Goal: Information Seeking & Learning: Compare options

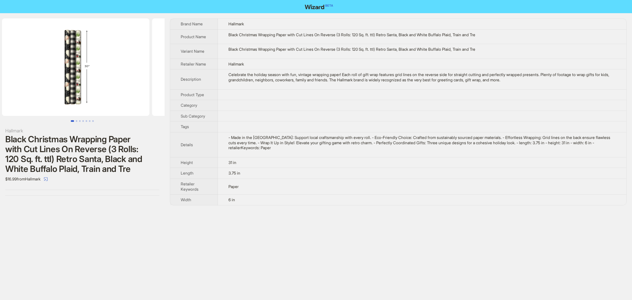
drag, startPoint x: 100, startPoint y: 83, endPoint x: 18, endPoint y: 90, distance: 82.3
click at [34, 89] on ul at bounding box center [82, 66] width 165 height 97
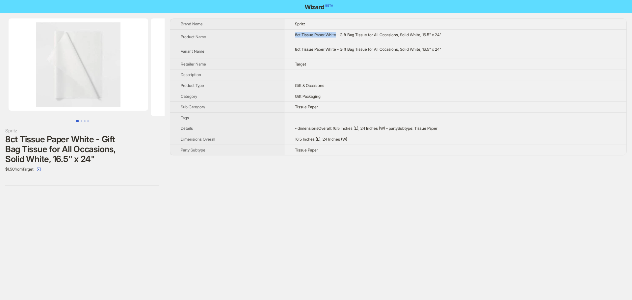
drag, startPoint x: 294, startPoint y: 35, endPoint x: 336, endPoint y: 36, distance: 42.5
click at [336, 36] on div "8ct Tissue Paper White - Gift Bag Tissue for All Occasions, Solid White, 16.5" …" at bounding box center [455, 34] width 321 height 5
click at [378, 72] on td at bounding box center [455, 74] width 342 height 11
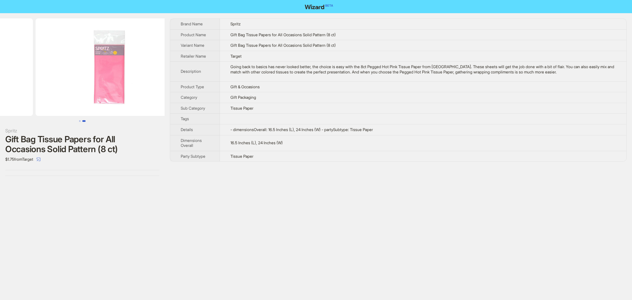
drag, startPoint x: 117, startPoint y: 77, endPoint x: 15, endPoint y: 82, distance: 102.1
click at [16, 82] on ul at bounding box center [82, 66] width 165 height 97
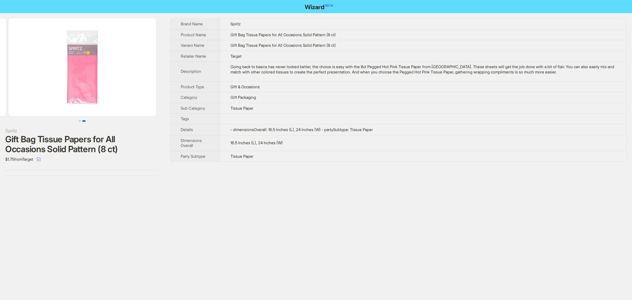
drag, startPoint x: 51, startPoint y: 88, endPoint x: 0, endPoint y: 84, distance: 50.8
click at [0, 84] on ul at bounding box center [82, 66] width 165 height 97
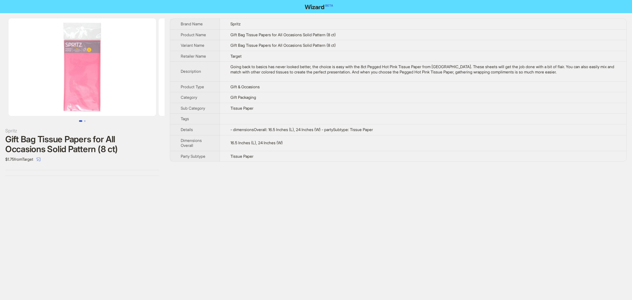
drag, startPoint x: 8, startPoint y: 86, endPoint x: 193, endPoint y: 91, distance: 185.3
click at [192, 91] on div "Spritz Gift Bag Tissue Papers for All Occasions Solid Pattern (8 ct) $1.75 from…" at bounding box center [316, 97] width 632 height 168
click at [366, 62] on td "Going back to basics has never looked better, the choice is easy with the 8ct P…" at bounding box center [423, 72] width 406 height 20
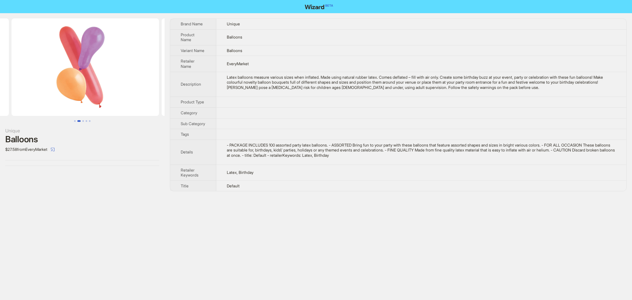
drag, startPoint x: 131, startPoint y: 86, endPoint x: 33, endPoint y: 91, distance: 98.2
click at [33, 91] on ul at bounding box center [82, 66] width 165 height 97
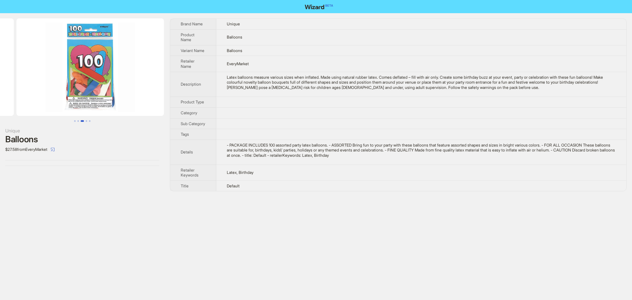
drag, startPoint x: 118, startPoint y: 91, endPoint x: 24, endPoint y: 95, distance: 94.8
click at [24, 95] on ul at bounding box center [82, 66] width 165 height 97
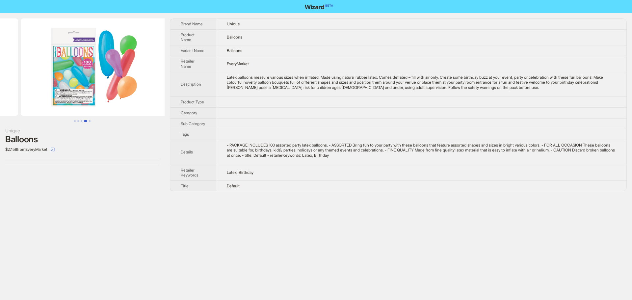
drag, startPoint x: 63, startPoint y: 95, endPoint x: 2, endPoint y: 97, distance: 61.6
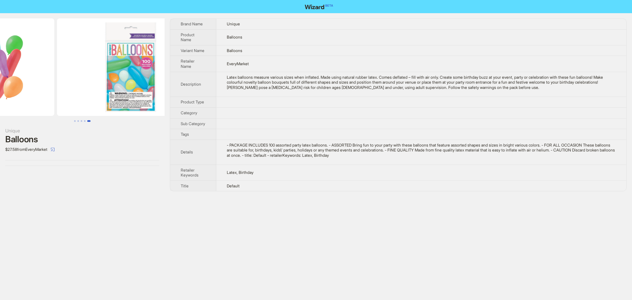
drag, startPoint x: 62, startPoint y: 80, endPoint x: 2, endPoint y: 82, distance: 60.2
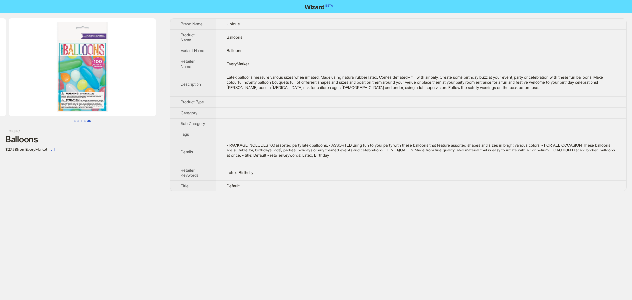
drag, startPoint x: 99, startPoint y: 70, endPoint x: 19, endPoint y: 70, distance: 80.0
click at [19, 70] on img at bounding box center [82, 66] width 147 height 97
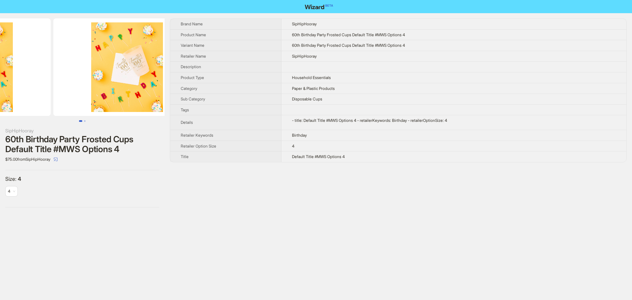
drag, startPoint x: 103, startPoint y: 89, endPoint x: 0, endPoint y: 96, distance: 103.2
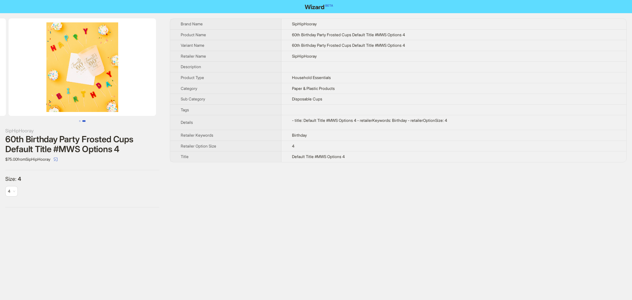
drag, startPoint x: 105, startPoint y: 100, endPoint x: 0, endPoint y: 102, distance: 104.7
click at [0, 102] on ul at bounding box center [82, 66] width 165 height 97
drag, startPoint x: 130, startPoint y: 96, endPoint x: 31, endPoint y: 93, distance: 98.7
click at [48, 93] on img at bounding box center [82, 66] width 147 height 97
drag, startPoint x: 25, startPoint y: 93, endPoint x: 175, endPoint y: 96, distance: 150.1
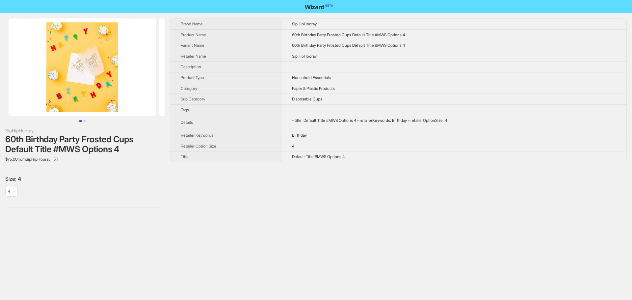
click at [163, 95] on img at bounding box center [232, 66] width 147 height 97
drag, startPoint x: 120, startPoint y: 97, endPoint x: 177, endPoint y: 99, distance: 57.3
click at [177, 99] on div "SipHipHooray 60th Birthday Party Frosted Cups Default Title #MWS Options 4 $75.…" at bounding box center [316, 112] width 632 height 199
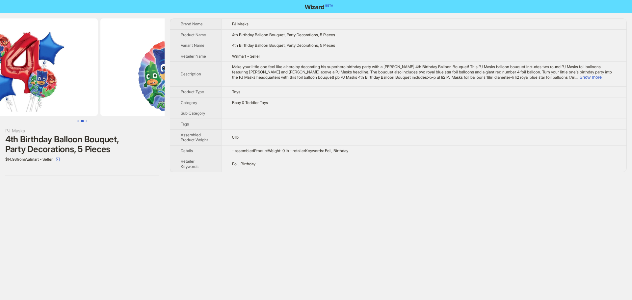
drag, startPoint x: 112, startPoint y: 92, endPoint x: 16, endPoint y: 93, distance: 95.8
click at [26, 92] on img at bounding box center [23, 66] width 147 height 97
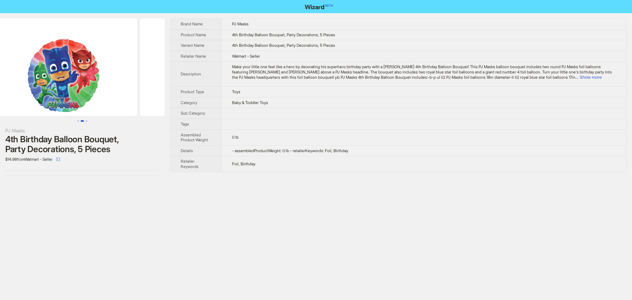
scroll to position [0, 300]
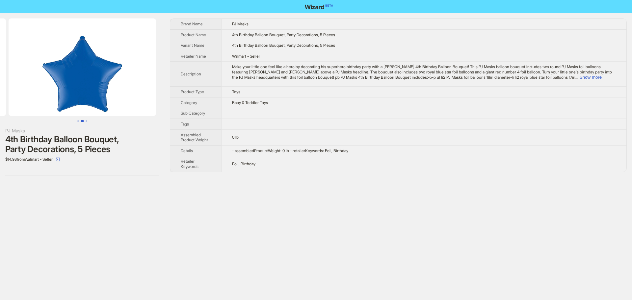
drag, startPoint x: 134, startPoint y: 85, endPoint x: 24, endPoint y: 95, distance: 109.7
click at [24, 95] on ul at bounding box center [82, 66] width 165 height 97
drag, startPoint x: 119, startPoint y: 94, endPoint x: 30, endPoint y: 94, distance: 89.8
click at [30, 94] on img at bounding box center [82, 66] width 147 height 97
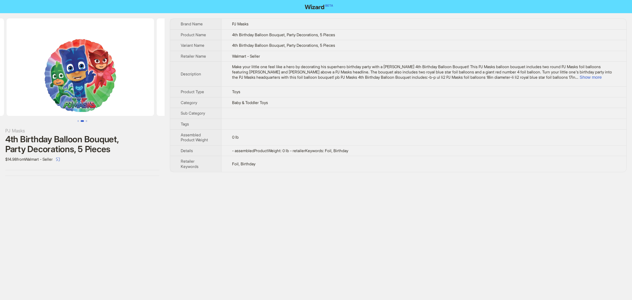
drag, startPoint x: 33, startPoint y: 93, endPoint x: 138, endPoint y: 92, distance: 105.0
click at [139, 92] on ul at bounding box center [82, 66] width 165 height 97
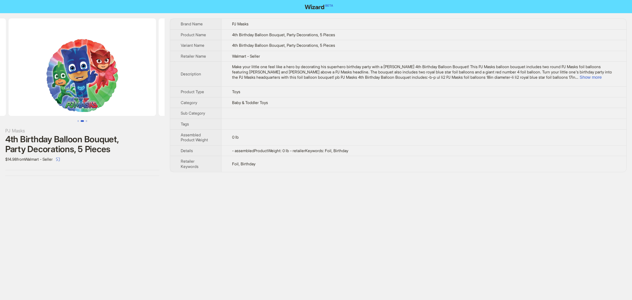
scroll to position [0, 82]
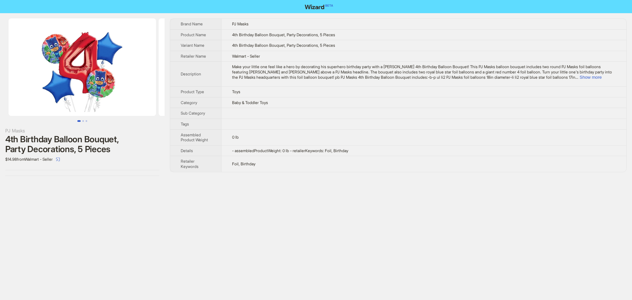
drag, startPoint x: 92, startPoint y: 92, endPoint x: 177, endPoint y: 91, distance: 84.6
click at [177, 91] on div "PJ Masks 4th Birthday Balloon Bouquet, Party Decorations, 5 Pieces $14.98 from …" at bounding box center [316, 97] width 632 height 168
click at [601, 78] on button "Show more" at bounding box center [590, 77] width 22 height 5
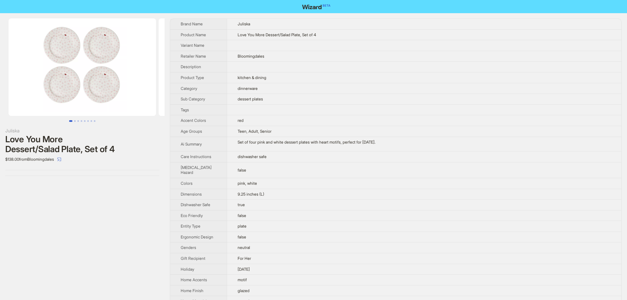
drag, startPoint x: 458, startPoint y: 42, endPoint x: 406, endPoint y: 0, distance: 66.5
click at [452, 39] on td "Love You More Dessert/Salad Plate, Set of 4" at bounding box center [424, 34] width 395 height 11
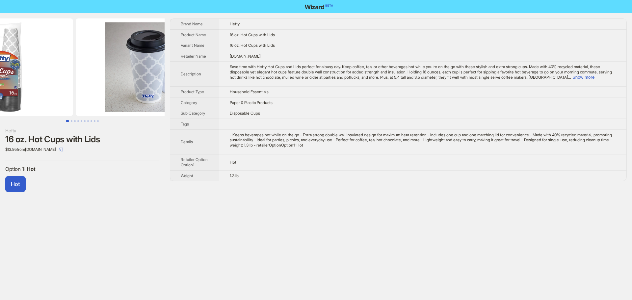
drag, startPoint x: 121, startPoint y: 94, endPoint x: 7, endPoint y: 89, distance: 113.6
click at [9, 89] on ul at bounding box center [82, 66] width 165 height 97
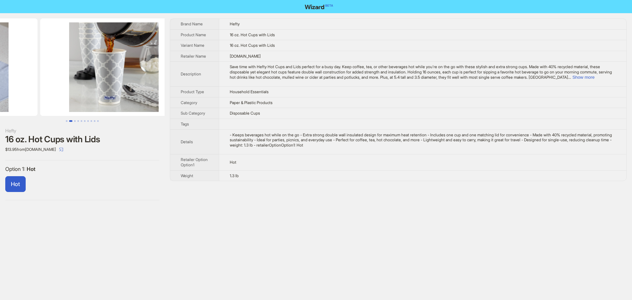
drag, startPoint x: 52, startPoint y: 100, endPoint x: 26, endPoint y: 104, distance: 26.3
click at [31, 103] on ul at bounding box center [82, 66] width 165 height 97
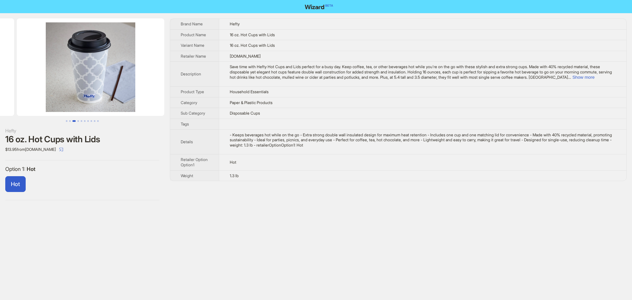
drag, startPoint x: 85, startPoint y: 107, endPoint x: 207, endPoint y: 118, distance: 122.6
click at [207, 118] on div "Hefty 16 oz. Hot Cups with Lids $13.95 from enjoytool.com Option 1 : Hot Hot Br…" at bounding box center [316, 109] width 632 height 192
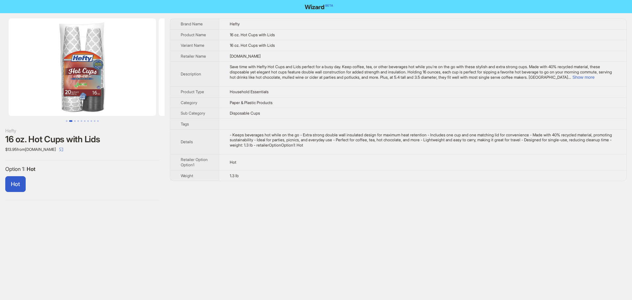
drag, startPoint x: 81, startPoint y: 98, endPoint x: 370, endPoint y: 118, distance: 289.3
click at [309, 116] on div "Hefty 16 oz. Hot Cups with Lids $13.95 from enjoytool.com Option 1 : Hot Hot Br…" at bounding box center [316, 109] width 632 height 192
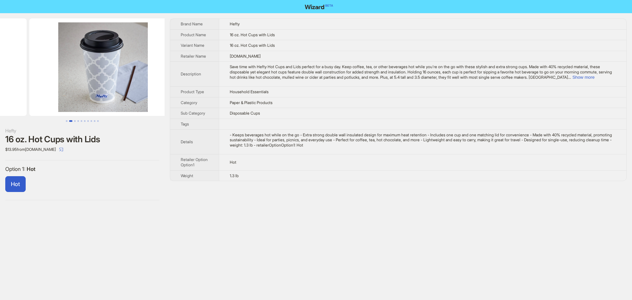
drag, startPoint x: 113, startPoint y: 112, endPoint x: 27, endPoint y: 112, distance: 86.2
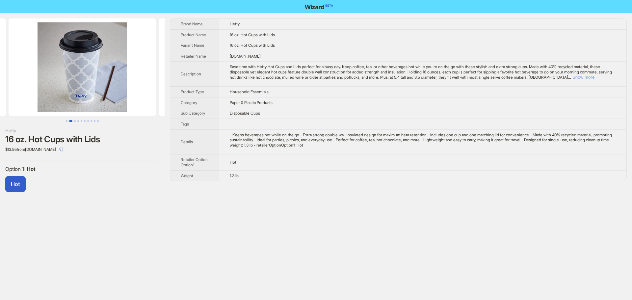
click at [594, 77] on button "Show more" at bounding box center [583, 77] width 22 height 5
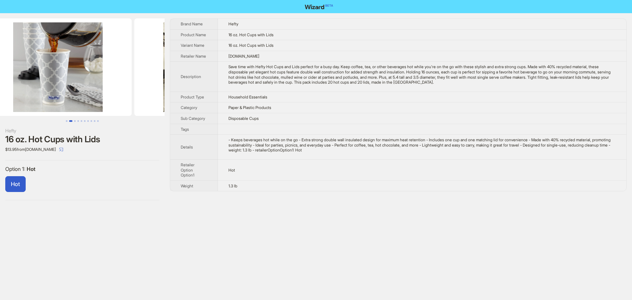
drag, startPoint x: 103, startPoint y: 96, endPoint x: 0, endPoint y: 94, distance: 103.3
click at [0, 94] on ul at bounding box center [82, 66] width 165 height 97
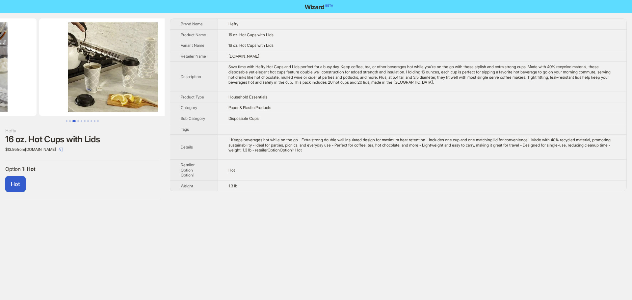
drag, startPoint x: 108, startPoint y: 89, endPoint x: 12, endPoint y: 89, distance: 96.1
click at [12, 89] on ul at bounding box center [82, 66] width 165 height 97
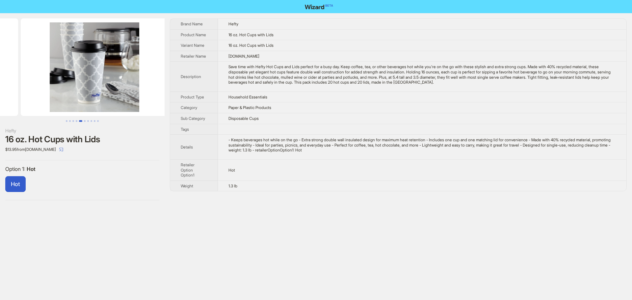
drag, startPoint x: 111, startPoint y: 94, endPoint x: 19, endPoint y: 92, distance: 91.8
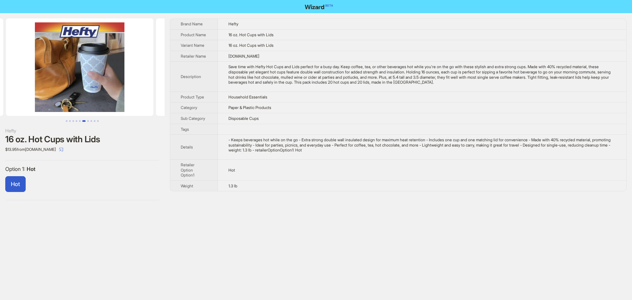
drag, startPoint x: 116, startPoint y: 88, endPoint x: 39, endPoint y: 94, distance: 77.5
click at [39, 94] on ul at bounding box center [82, 66] width 165 height 97
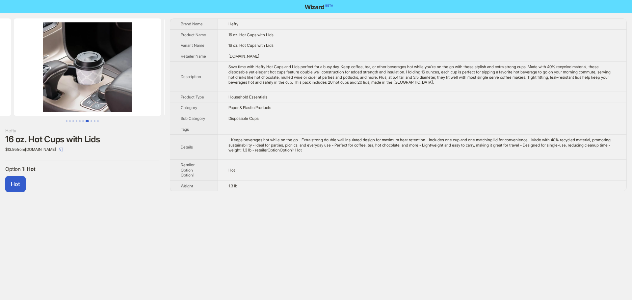
drag, startPoint x: 121, startPoint y: 93, endPoint x: 37, endPoint y: 95, distance: 84.6
click at [37, 95] on ul at bounding box center [82, 66] width 165 height 97
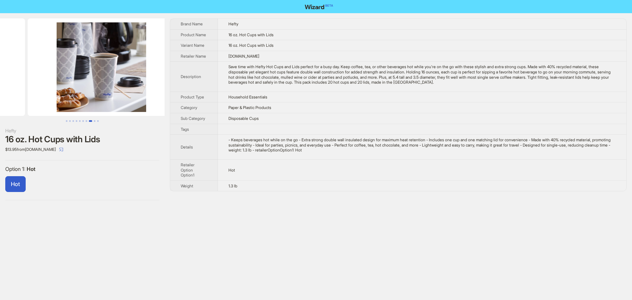
drag, startPoint x: 110, startPoint y: 90, endPoint x: 23, endPoint y: 93, distance: 87.2
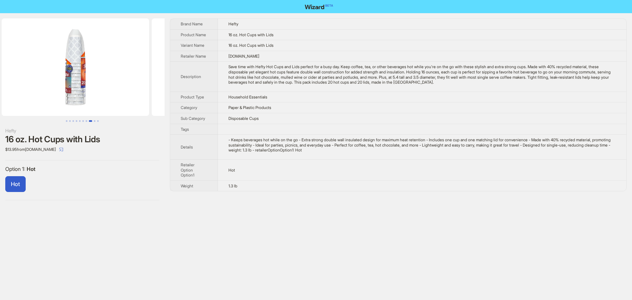
drag, startPoint x: 119, startPoint y: 92, endPoint x: 15, endPoint y: 92, distance: 104.6
click at [15, 92] on ul at bounding box center [82, 66] width 165 height 97
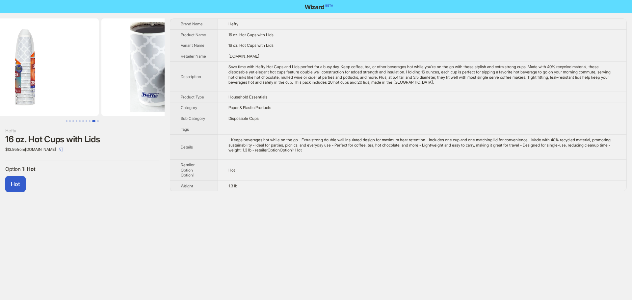
scroll to position [0, 1350]
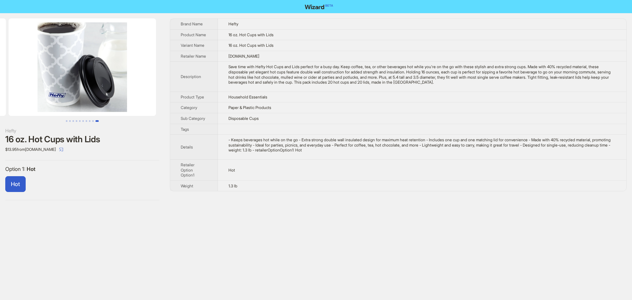
drag, startPoint x: 115, startPoint y: 93, endPoint x: 7, endPoint y: 99, distance: 108.4
drag, startPoint x: 126, startPoint y: 94, endPoint x: 5, endPoint y: 93, distance: 121.4
click at [5, 93] on ul at bounding box center [82, 66] width 165 height 97
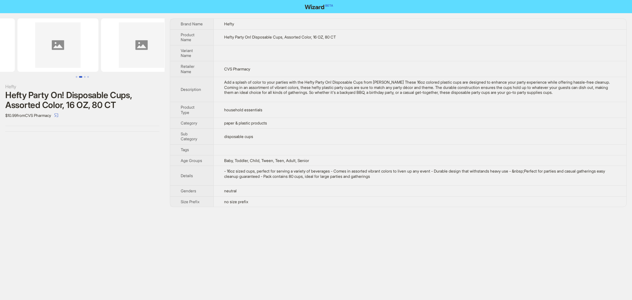
scroll to position [0, 184]
drag, startPoint x: 103, startPoint y: 66, endPoint x: 8, endPoint y: 67, distance: 95.8
drag, startPoint x: 134, startPoint y: 53, endPoint x: 29, endPoint y: 53, distance: 104.6
click at [29, 53] on ul at bounding box center [82, 44] width 165 height 53
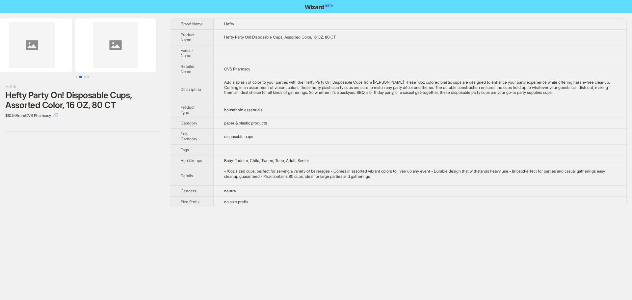
scroll to position [0, 112]
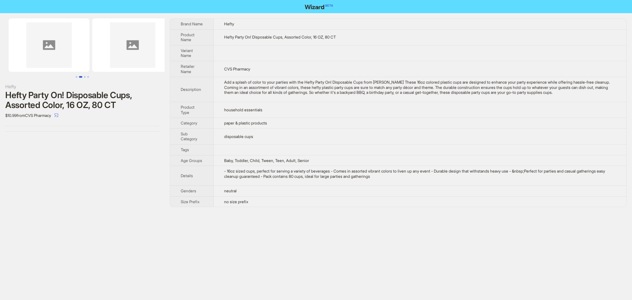
drag, startPoint x: 44, startPoint y: 54, endPoint x: 121, endPoint y: 53, distance: 76.3
click at [194, 50] on div "Hefty Hefty Party On! Disposable Cups, Assorted Color, 16 OZ, 80 CT $10.99 from…" at bounding box center [316, 112] width 632 height 199
drag, startPoint x: 64, startPoint y: 52, endPoint x: 200, endPoint y: 50, distance: 135.6
click at [200, 50] on div "Hefty Hefty Party On! Disposable Cups, Assorted Color, 16 OZ, 80 CT $10.99 from…" at bounding box center [316, 112] width 632 height 199
drag, startPoint x: 71, startPoint y: 51, endPoint x: 273, endPoint y: 52, distance: 201.7
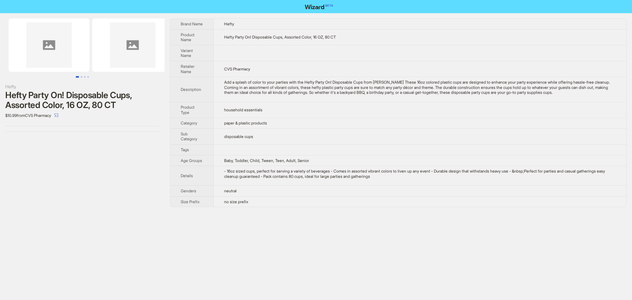
click at [270, 52] on div "Hefty Hefty Party On! Disposable Cups, Assorted Color, 16 OZ, 80 CT $10.99 from…" at bounding box center [316, 112] width 632 height 199
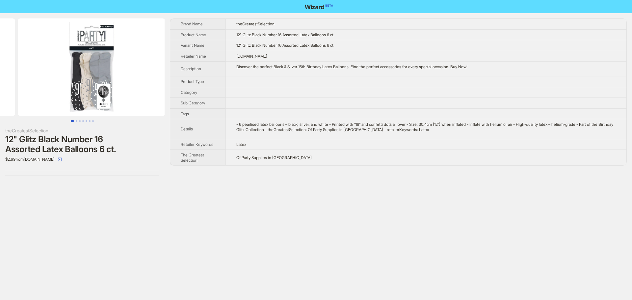
drag, startPoint x: 90, startPoint y: 69, endPoint x: 16, endPoint y: 76, distance: 74.4
click at [16, 76] on ul at bounding box center [82, 66] width 165 height 97
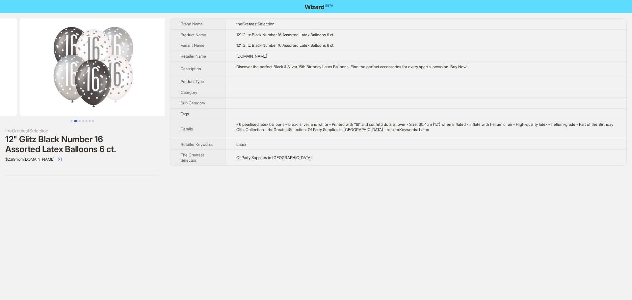
drag, startPoint x: 121, startPoint y: 90, endPoint x: 28, endPoint y: 89, distance: 92.8
click at [29, 88] on ul at bounding box center [82, 66] width 165 height 97
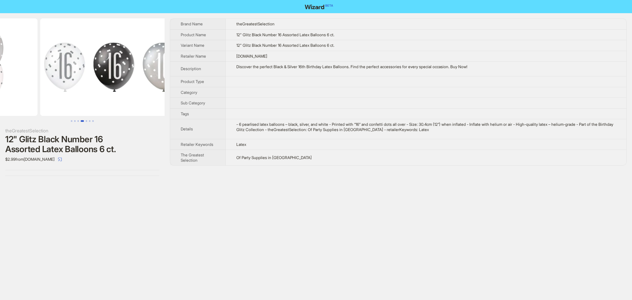
drag, startPoint x: 96, startPoint y: 88, endPoint x: 2, endPoint y: 91, distance: 94.5
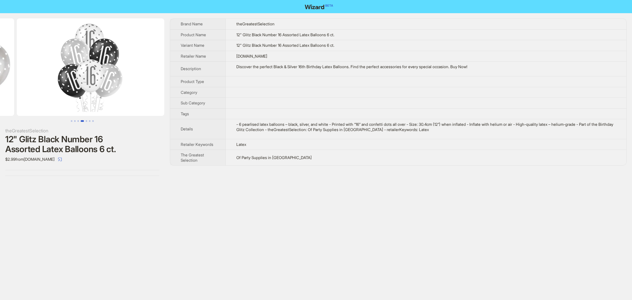
drag, startPoint x: 104, startPoint y: 96, endPoint x: 0, endPoint y: 97, distance: 104.3
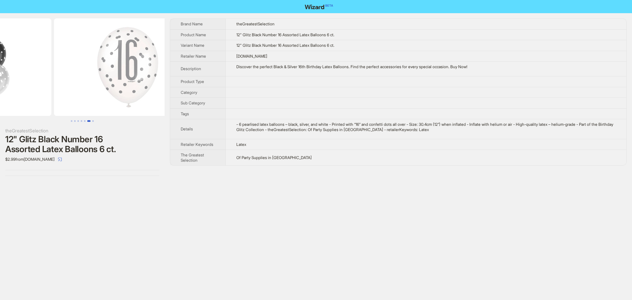
scroll to position [0, 750]
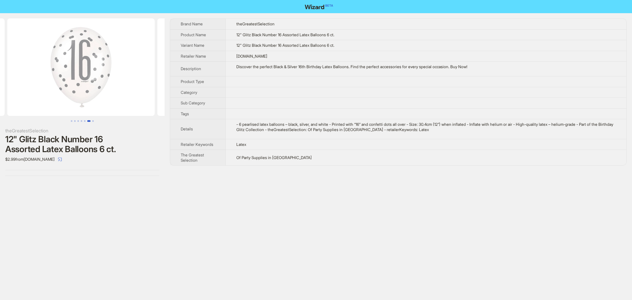
drag, startPoint x: 109, startPoint y: 97, endPoint x: 0, endPoint y: 102, distance: 109.0
click at [0, 102] on ul at bounding box center [82, 66] width 165 height 97
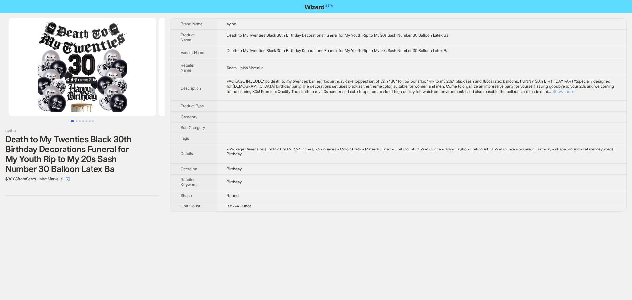
click at [574, 90] on button "Show more" at bounding box center [563, 91] width 22 height 5
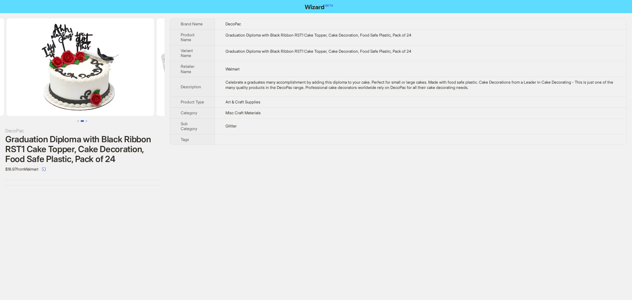
drag, startPoint x: 118, startPoint y: 79, endPoint x: 33, endPoint y: 77, distance: 85.6
click at [33, 77] on ul at bounding box center [82, 66] width 165 height 97
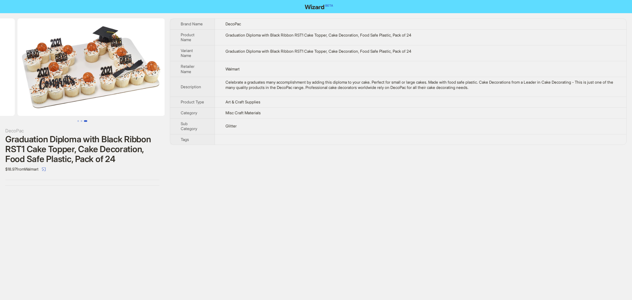
scroll to position [0, 300]
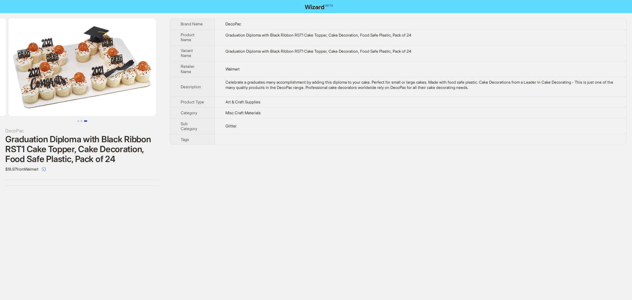
drag, startPoint x: 130, startPoint y: 89, endPoint x: 28, endPoint y: 85, distance: 102.4
click at [28, 85] on ul at bounding box center [82, 66] width 165 height 97
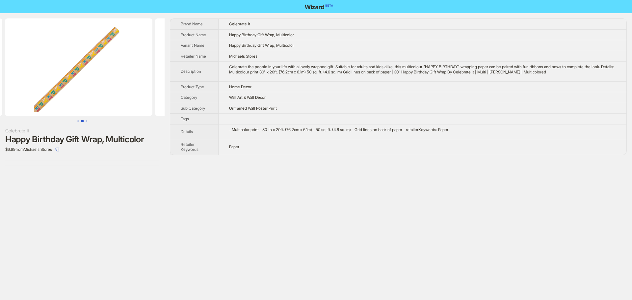
drag, startPoint x: 97, startPoint y: 77, endPoint x: 0, endPoint y: 75, distance: 96.7
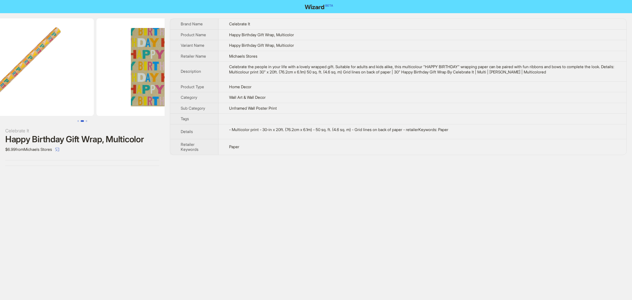
scroll to position [0, 300]
drag, startPoint x: 109, startPoint y: 75, endPoint x: 72, endPoint y: 73, distance: 36.9
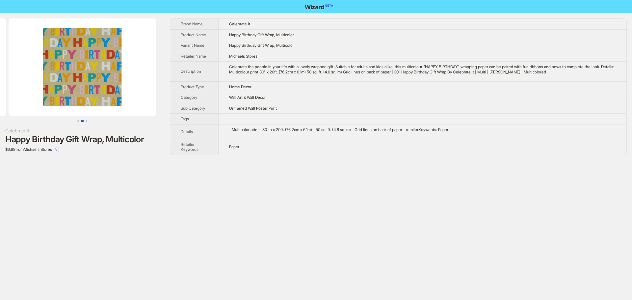
click at [8, 72] on ul at bounding box center [82, 66] width 165 height 97
drag, startPoint x: 114, startPoint y: 74, endPoint x: 3, endPoint y: 71, distance: 110.6
click at [15, 73] on img at bounding box center [82, 66] width 147 height 97
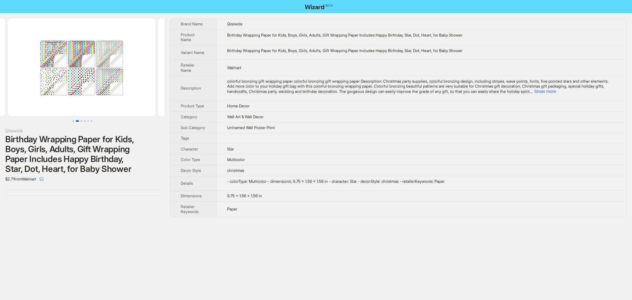
drag, startPoint x: 148, startPoint y: 72, endPoint x: 47, endPoint y: 70, distance: 100.7
click at [47, 70] on ul at bounding box center [82, 66] width 165 height 97
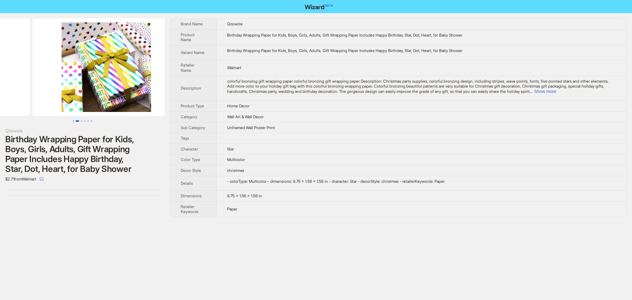
drag, startPoint x: 127, startPoint y: 69, endPoint x: 43, endPoint y: 70, distance: 83.9
click at [43, 70] on ul at bounding box center [82, 66] width 165 height 97
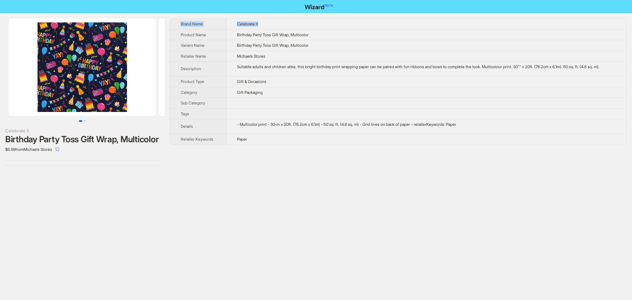
drag, startPoint x: 378, startPoint y: 21, endPoint x: 376, endPoint y: 15, distance: 5.9
click at [376, 17] on div "Celebrate It Birthday Party Toss Gift Wrap, Multicolor $6.99 from Michaels Stor…" at bounding box center [316, 92] width 632 height 158
click at [118, 166] on div "Celebrate It Birthday Party Toss Gift Wrap, Multicolor $6.99 from Michaels Stor…" at bounding box center [82, 92] width 165 height 158
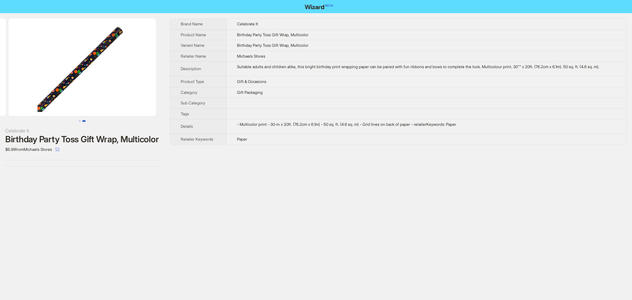
drag, startPoint x: 125, startPoint y: 80, endPoint x: 8, endPoint y: 77, distance: 116.5
drag, startPoint x: 93, startPoint y: 88, endPoint x: 6, endPoint y: 87, distance: 86.9
click at [10, 87] on img at bounding box center [82, 66] width 147 height 97
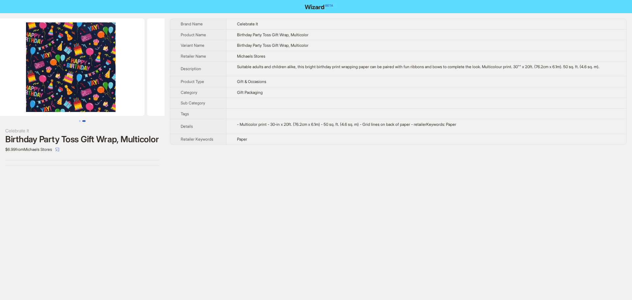
drag, startPoint x: 58, startPoint y: 89, endPoint x: 168, endPoint y: 94, distance: 109.7
click at [169, 93] on div "Celebrate It Birthday Party Toss Gift Wrap, Multicolor $6.99 from Michaels Stor…" at bounding box center [316, 92] width 632 height 158
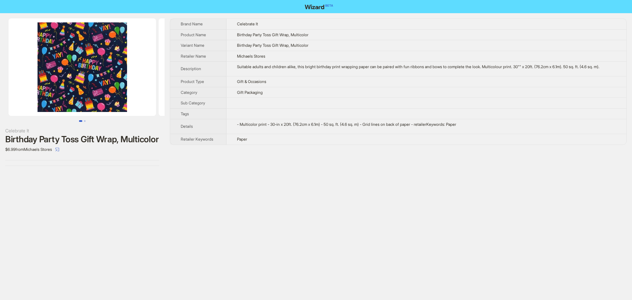
drag, startPoint x: 65, startPoint y: 96, endPoint x: 145, endPoint y: 102, distance: 80.9
click at [145, 102] on img at bounding box center [82, 66] width 147 height 97
click at [78, 92] on img at bounding box center [82, 66] width 147 height 97
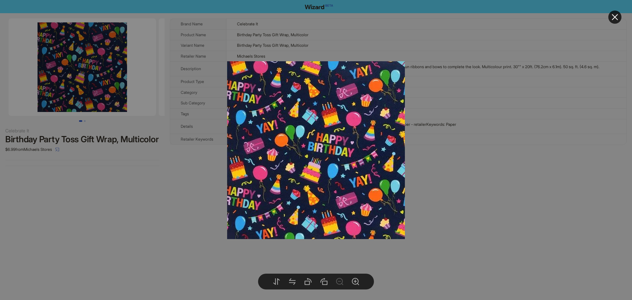
click at [610, 14] on button at bounding box center [614, 17] width 13 height 13
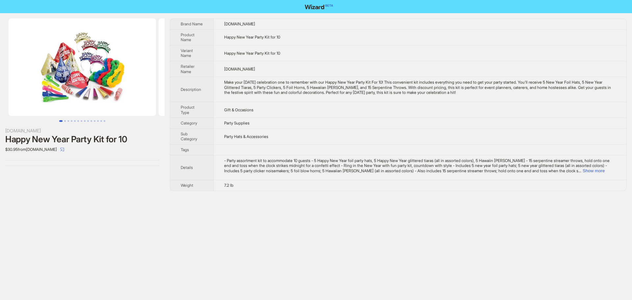
click at [75, 61] on img at bounding box center [82, 66] width 147 height 97
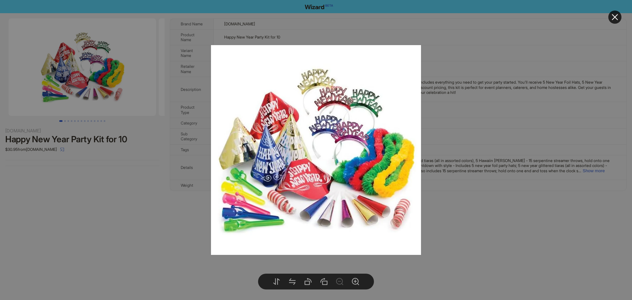
click at [611, 18] on icon "close" at bounding box center [615, 17] width 8 height 8
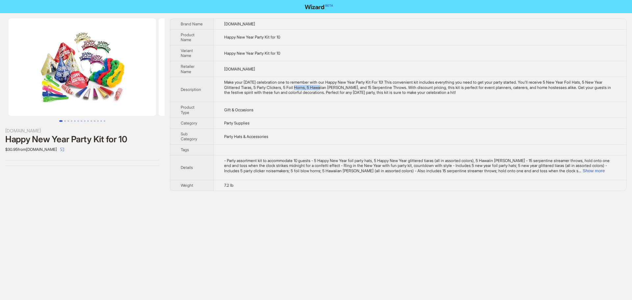
drag, startPoint x: 320, startPoint y: 88, endPoint x: 343, endPoint y: 88, distance: 23.0
click at [343, 88] on div "Make your New Year's Eve celebration one to remember with our Happy New Year Pa…" at bounding box center [420, 87] width 392 height 15
click at [337, 86] on div "Make your New Year's Eve celebration one to remember with our Happy New Year Pa…" at bounding box center [420, 87] width 392 height 15
click at [604, 172] on button "Show more" at bounding box center [593, 170] width 22 height 5
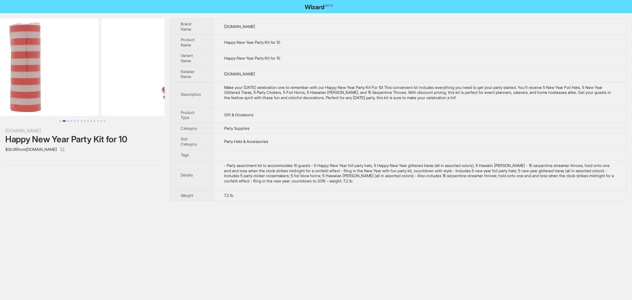
drag, startPoint x: 148, startPoint y: 80, endPoint x: 15, endPoint y: 99, distance: 133.9
click at [15, 99] on ul at bounding box center [82, 66] width 165 height 97
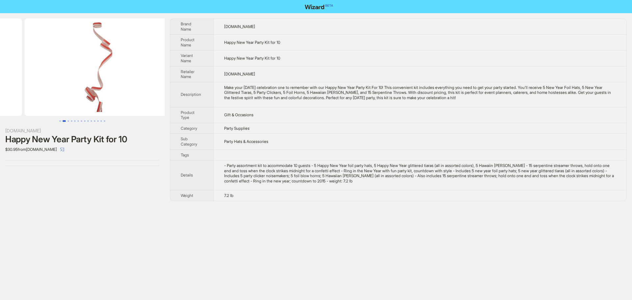
drag, startPoint x: 99, startPoint y: 100, endPoint x: 6, endPoint y: 108, distance: 93.1
drag, startPoint x: 111, startPoint y: 103, endPoint x: 9, endPoint y: 106, distance: 101.7
click at [11, 105] on ul at bounding box center [82, 66] width 165 height 97
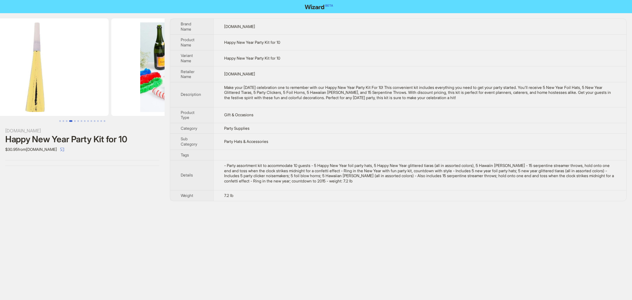
scroll to position [0, 600]
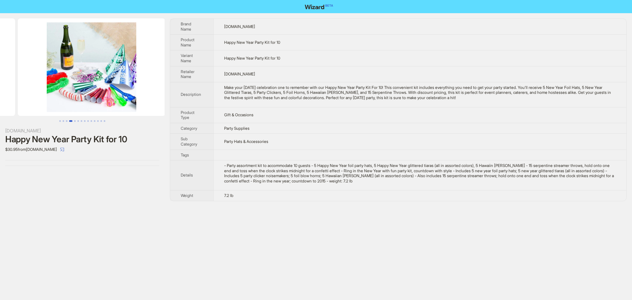
drag, startPoint x: 121, startPoint y: 101, endPoint x: 14, endPoint y: 101, distance: 106.9
click at [15, 101] on ul at bounding box center [82, 66] width 165 height 97
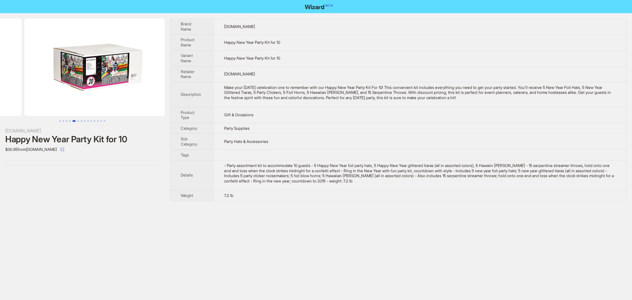
drag, startPoint x: 116, startPoint y: 97, endPoint x: 26, endPoint y: 96, distance: 90.2
click at [26, 96] on ul at bounding box center [82, 66] width 165 height 97
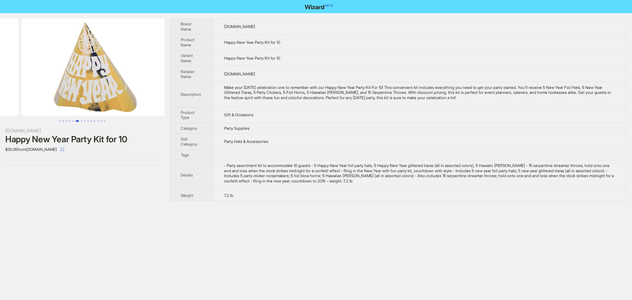
drag, startPoint x: 137, startPoint y: 89, endPoint x: 30, endPoint y: 94, distance: 106.4
click at [38, 93] on ul at bounding box center [82, 66] width 165 height 97
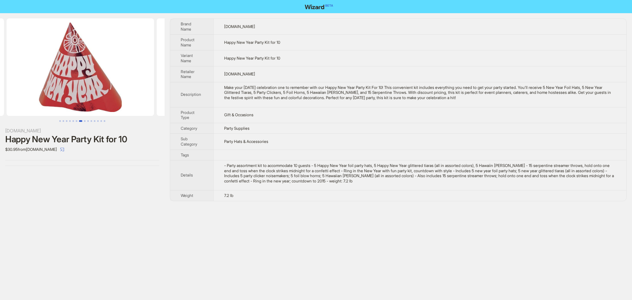
drag, startPoint x: 132, startPoint y: 90, endPoint x: 16, endPoint y: 90, distance: 115.8
click at [16, 90] on ul at bounding box center [82, 66] width 165 height 97
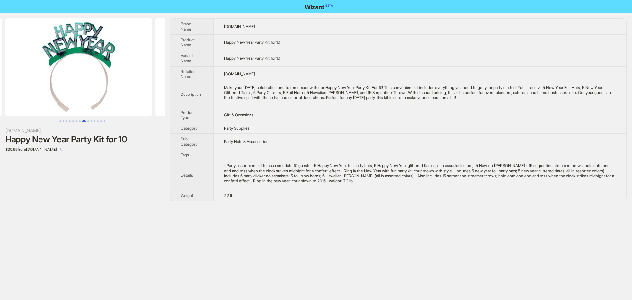
drag, startPoint x: 142, startPoint y: 85, endPoint x: 37, endPoint y: 89, distance: 105.7
click at [36, 88] on ul at bounding box center [82, 66] width 165 height 97
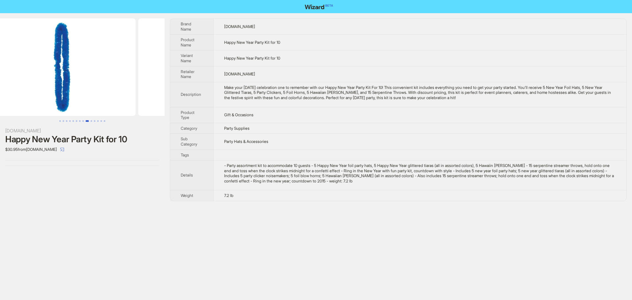
drag, startPoint x: 115, startPoint y: 93, endPoint x: 0, endPoint y: 96, distance: 115.2
click at [0, 96] on ul at bounding box center [82, 66] width 165 height 97
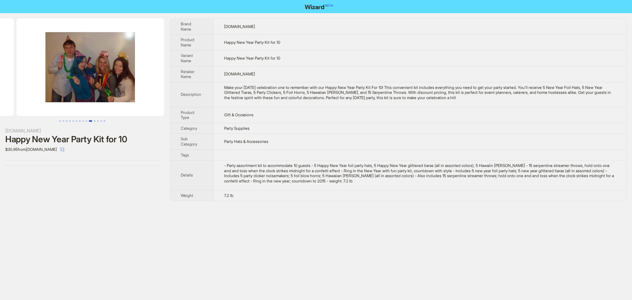
drag, startPoint x: 139, startPoint y: 93, endPoint x: 40, endPoint y: 94, distance: 99.4
click at [40, 94] on ul at bounding box center [82, 66] width 165 height 97
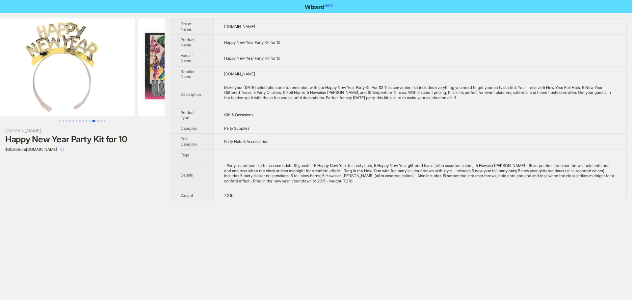
drag, startPoint x: 114, startPoint y: 93, endPoint x: 0, endPoint y: 58, distance: 119.1
click at [0, 58] on ul at bounding box center [82, 66] width 165 height 97
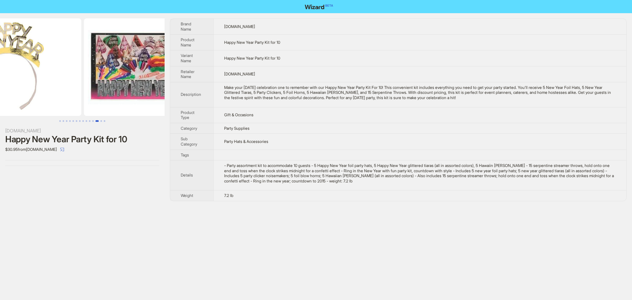
drag, startPoint x: 123, startPoint y: 78, endPoint x: 25, endPoint y: 80, distance: 98.1
click at [29, 81] on ul at bounding box center [82, 66] width 165 height 97
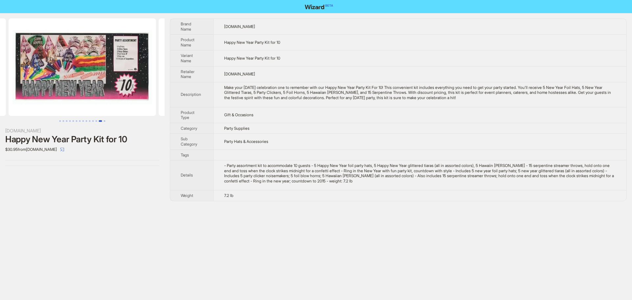
click at [96, 76] on img at bounding box center [82, 66] width 147 height 97
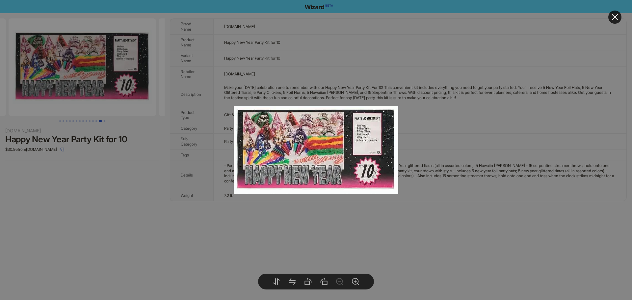
click at [161, 182] on div at bounding box center [316, 150] width 632 height 300
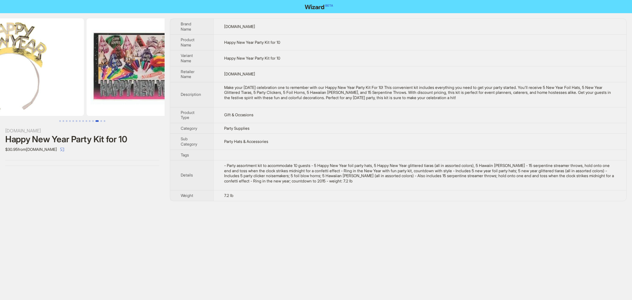
drag, startPoint x: 88, startPoint y: 72, endPoint x: 170, endPoint y: 79, distance: 83.2
click at [163, 76] on li at bounding box center [160, 66] width 150 height 97
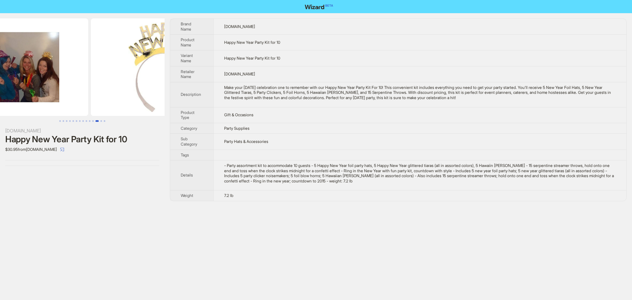
drag, startPoint x: 77, startPoint y: 78, endPoint x: 180, endPoint y: 85, distance: 103.2
click at [175, 83] on div "RedBalloon.com Happy New Year Party Kit for 10 $30.95 from RedBalloon.com Brand…" at bounding box center [316, 109] width 632 height 193
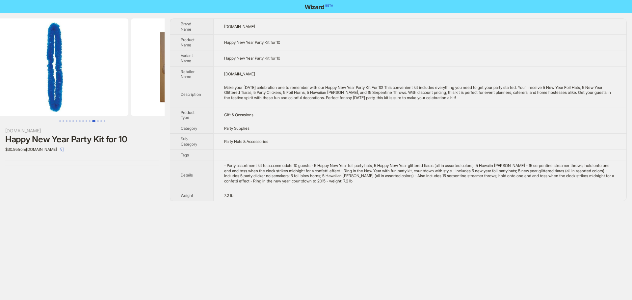
drag, startPoint x: 79, startPoint y: 82, endPoint x: 128, endPoint y: 88, distance: 49.1
click at [166, 89] on div "RedBalloon.com Happy New Year Party Kit for 10 $30.95 from RedBalloon.com Brand…" at bounding box center [316, 109] width 632 height 193
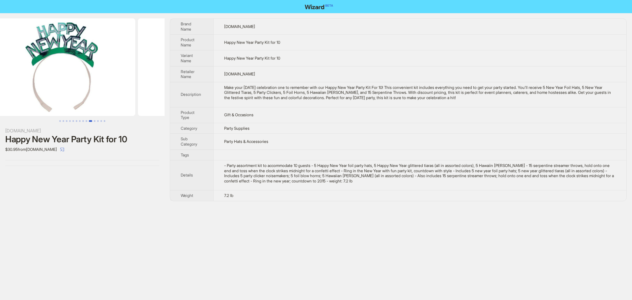
drag, startPoint x: 77, startPoint y: 86, endPoint x: 177, endPoint y: 92, distance: 100.2
click at [178, 91] on div "RedBalloon.com Happy New Year Party Kit for 10 $30.95 from RedBalloon.com Brand…" at bounding box center [316, 109] width 632 height 193
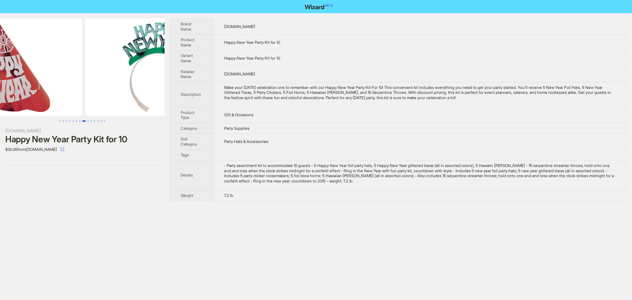
drag, startPoint x: 81, startPoint y: 87, endPoint x: 186, endPoint y: 97, distance: 105.8
click at [178, 96] on div "RedBalloon.com Happy New Year Party Kit for 10 $30.95 from RedBalloon.com Brand…" at bounding box center [316, 109] width 632 height 193
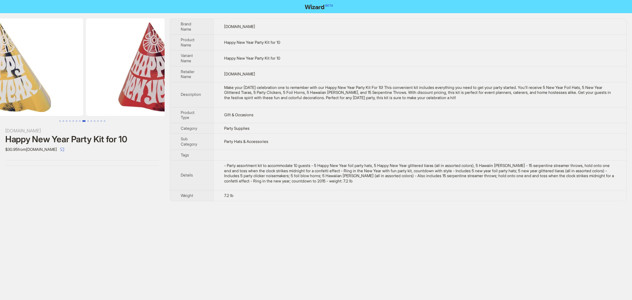
drag, startPoint x: 83, startPoint y: 97, endPoint x: 208, endPoint y: 105, distance: 125.3
click at [208, 105] on div "RedBalloon.com Happy New Year Party Kit for 10 $30.95 from RedBalloon.com Brand…" at bounding box center [316, 109] width 632 height 193
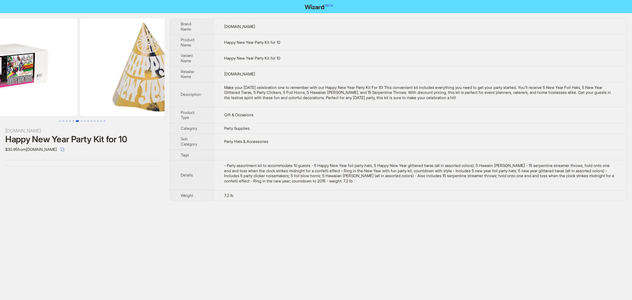
drag, startPoint x: 106, startPoint y: 103, endPoint x: 184, endPoint y: 112, distance: 78.5
click at [199, 111] on div "RedBalloon.com Happy New Year Party Kit for 10 $30.95 from RedBalloon.com Brand…" at bounding box center [316, 109] width 632 height 193
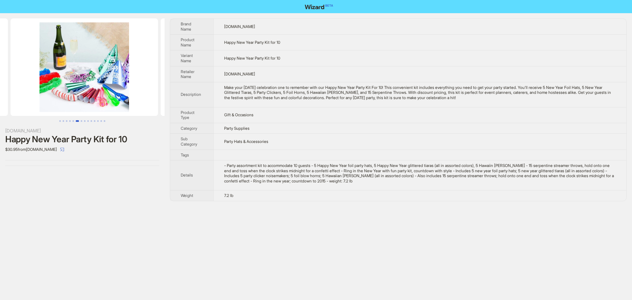
click at [214, 109] on div "RedBalloon.com Happy New Year Party Kit for 10 $30.95 from RedBalloon.com Brand…" at bounding box center [316, 109] width 632 height 193
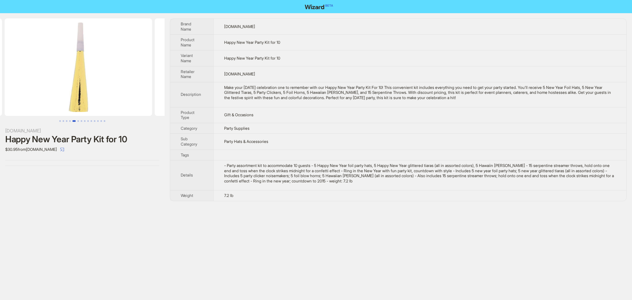
drag, startPoint x: 80, startPoint y: 97, endPoint x: 222, endPoint y: 103, distance: 141.6
click at [214, 103] on div "RedBalloon.com Happy New Year Party Kit for 10 $30.95 from RedBalloon.com Brand…" at bounding box center [316, 109] width 632 height 193
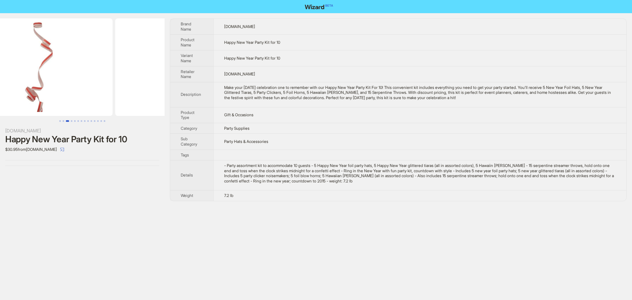
drag, startPoint x: 85, startPoint y: 93, endPoint x: 208, endPoint y: 100, distance: 123.6
click at [208, 99] on div "RedBalloon.com Happy New Year Party Kit for 10 $30.95 from RedBalloon.com Brand…" at bounding box center [316, 109] width 632 height 193
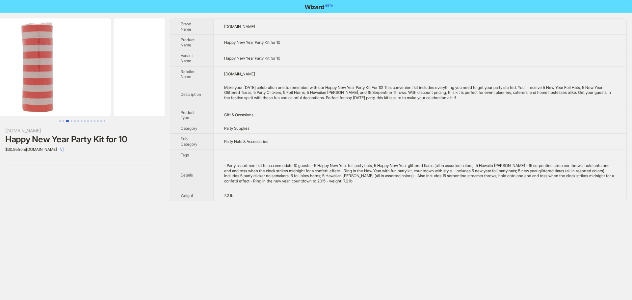
drag, startPoint x: 90, startPoint y: 101, endPoint x: 229, endPoint y: 110, distance: 138.8
click at [227, 110] on div "RedBalloon.com Happy New Year Party Kit for 10 $30.95 from RedBalloon.com Brand…" at bounding box center [316, 109] width 632 height 193
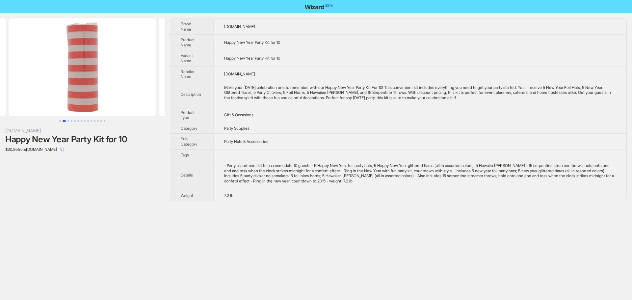
scroll to position [0, 29]
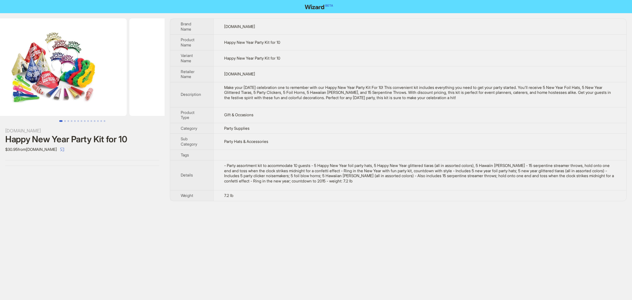
drag, startPoint x: 161, startPoint y: 107, endPoint x: 233, endPoint y: 114, distance: 73.1
click at [247, 113] on div "RedBalloon.com Happy New Year Party Kit for 10 $30.95 from RedBalloon.com Brand…" at bounding box center [316, 109] width 632 height 193
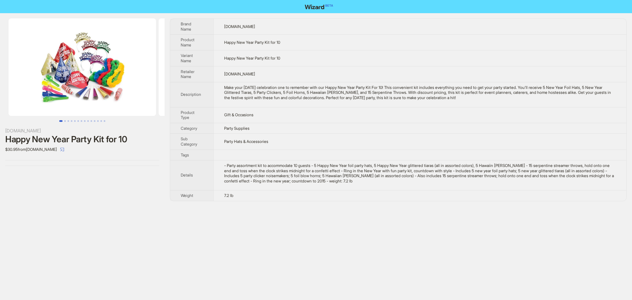
click at [78, 83] on img at bounding box center [82, 66] width 147 height 97
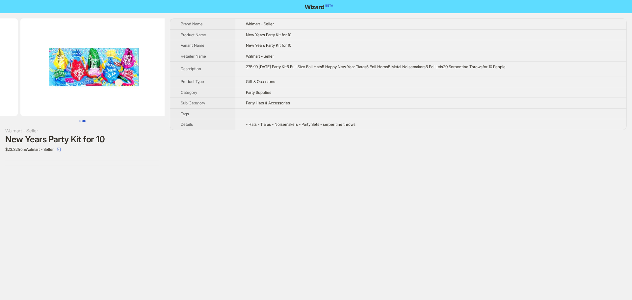
drag, startPoint x: 125, startPoint y: 78, endPoint x: 33, endPoint y: 86, distance: 92.5
click at [33, 86] on ul at bounding box center [82, 66] width 165 height 97
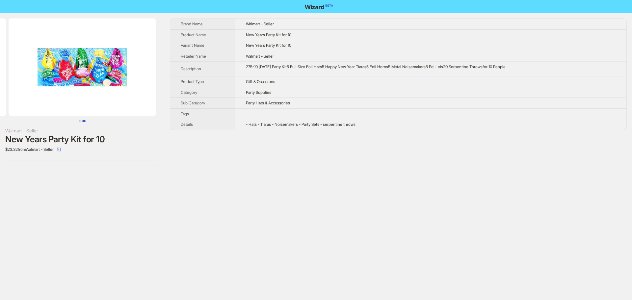
scroll to position [0, 70]
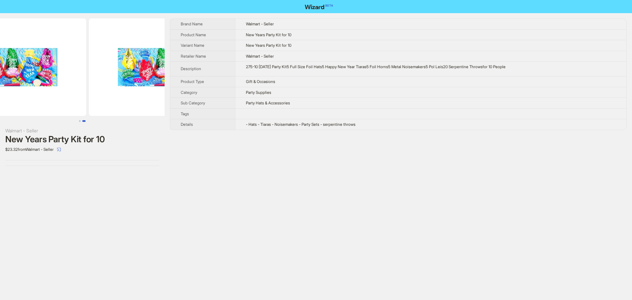
drag, startPoint x: 93, startPoint y: 82, endPoint x: 233, endPoint y: 88, distance: 140.0
click at [233, 88] on div "Walmart - Seller New Years Party Kit for 10 $23.32 from Walmart - Seller Brand …" at bounding box center [316, 92] width 632 height 158
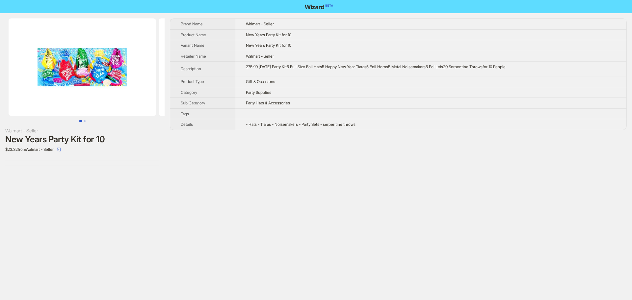
click at [116, 97] on img at bounding box center [82, 66] width 147 height 97
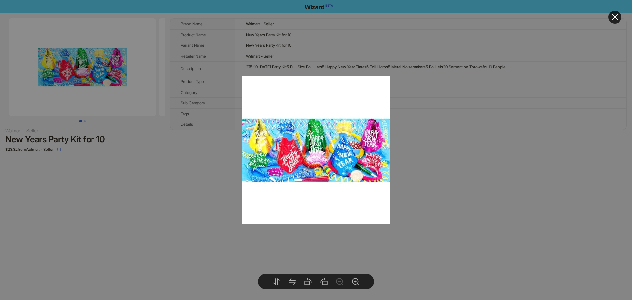
scroll to position [0, 150]
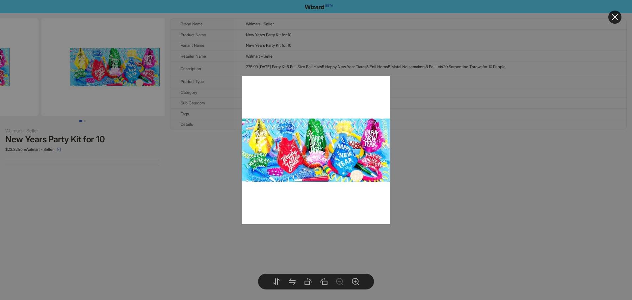
drag, startPoint x: 119, startPoint y: 83, endPoint x: 21, endPoint y: 84, distance: 98.1
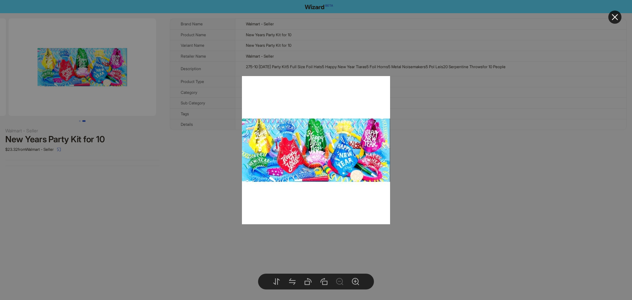
drag, startPoint x: 132, startPoint y: 101, endPoint x: 0, endPoint y: 92, distance: 132.6
drag, startPoint x: 136, startPoint y: 99, endPoint x: 0, endPoint y: 88, distance: 136.7
click at [73, 64] on body "Walmart - Seller New Years Party Kit for 10 $23.32 from Walmart - Seller Brand …" at bounding box center [316, 150] width 632 height 300
click at [442, 190] on div at bounding box center [316, 150] width 632 height 300
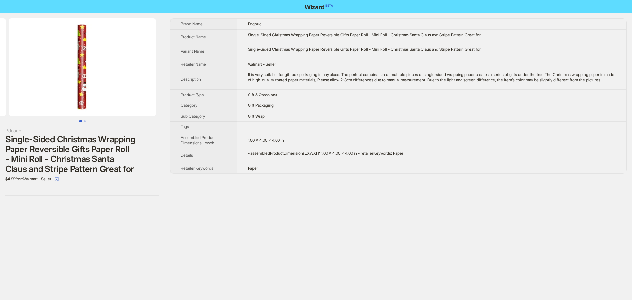
drag, startPoint x: 125, startPoint y: 96, endPoint x: 0, endPoint y: 103, distance: 125.2
drag, startPoint x: 62, startPoint y: 89, endPoint x: 277, endPoint y: 94, distance: 215.3
click at [233, 94] on div "Pdqouc Single-Sided Christmas Wrapping Paper Reversible Gifts Paper Roll - Mini…" at bounding box center [316, 107] width 632 height 188
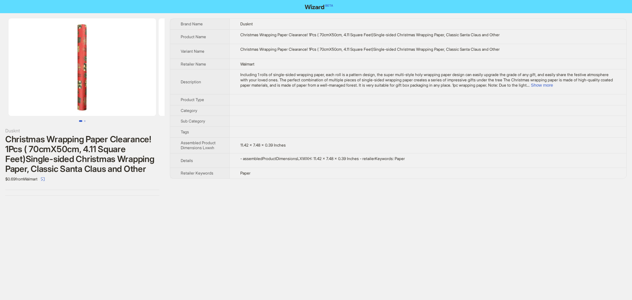
click at [146, 221] on div "Dusknt Christmas Wrapping Paper Clearance! 1Pcs ( 70cmX50cm, 4.11 Square Feet)S…" at bounding box center [316, 150] width 632 height 300
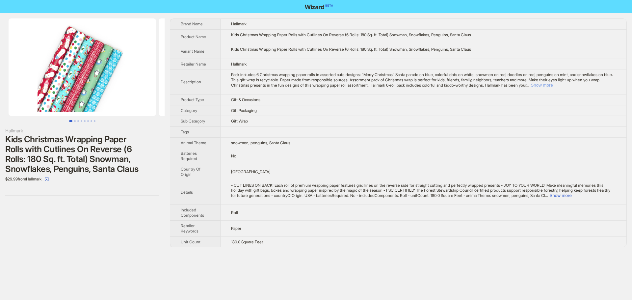
click at [552, 85] on button "Show more" at bounding box center [541, 85] width 22 height 5
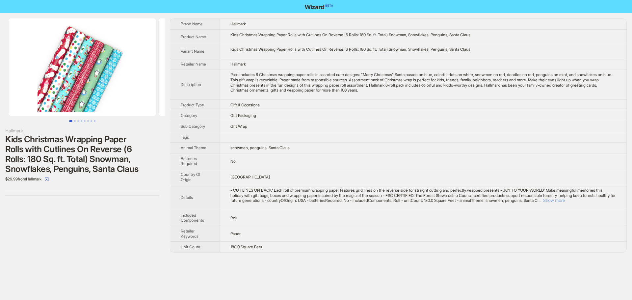
click at [565, 198] on button "Show more" at bounding box center [554, 200] width 22 height 5
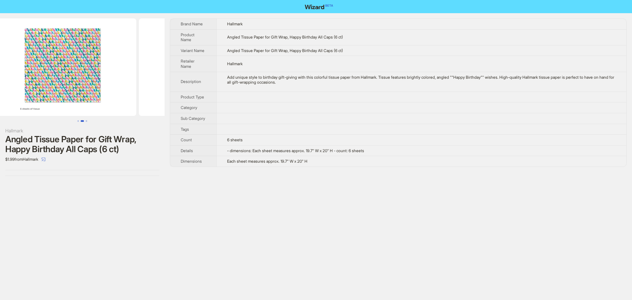
drag, startPoint x: 121, startPoint y: 89, endPoint x: 0, endPoint y: 100, distance: 121.3
click at [0, 100] on ul at bounding box center [82, 66] width 165 height 97
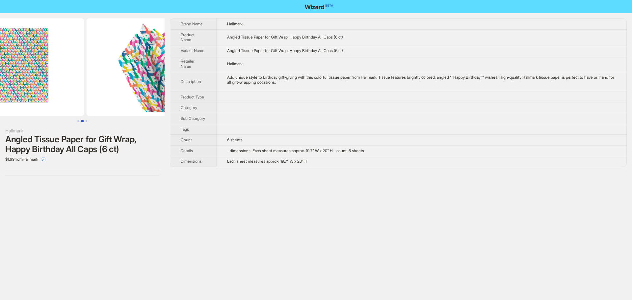
scroll to position [0, 300]
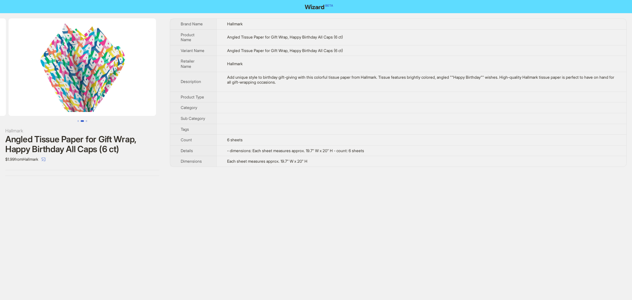
drag, startPoint x: 100, startPoint y: 95, endPoint x: 0, endPoint y: 98, distance: 100.4
drag, startPoint x: 139, startPoint y: 91, endPoint x: 64, endPoint y: 90, distance: 75.0
click at [64, 90] on img at bounding box center [82, 66] width 147 height 97
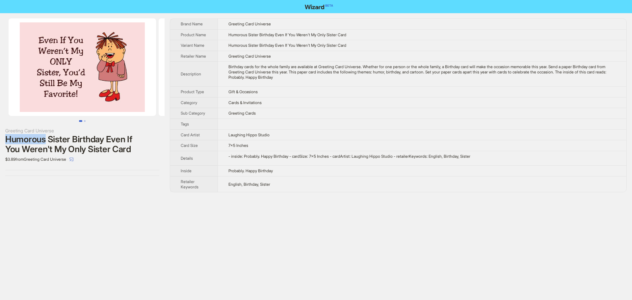
drag, startPoint x: 6, startPoint y: 138, endPoint x: 47, endPoint y: 141, distance: 41.2
click at [47, 141] on div "Humorous Sister Birthday Even If You Weren't My Only Sister Card" at bounding box center [82, 144] width 154 height 20
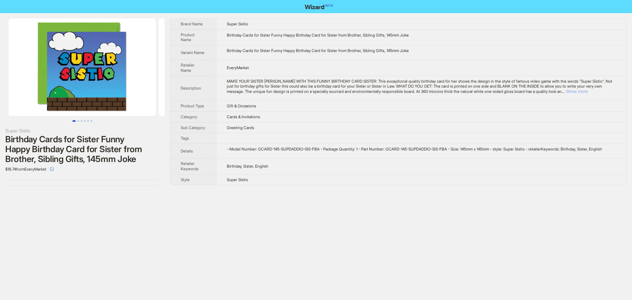
click at [588, 90] on button "Show more" at bounding box center [577, 91] width 22 height 5
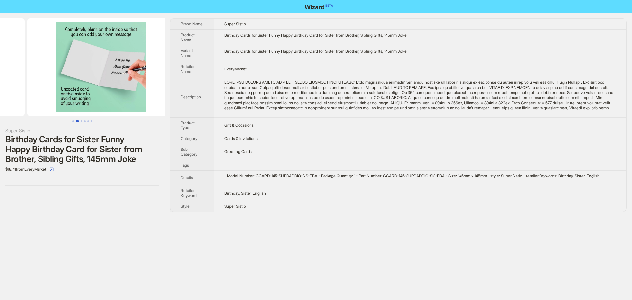
drag, startPoint x: 136, startPoint y: 95, endPoint x: 46, endPoint y: 91, distance: 90.3
click at [48, 91] on ul at bounding box center [82, 66] width 165 height 97
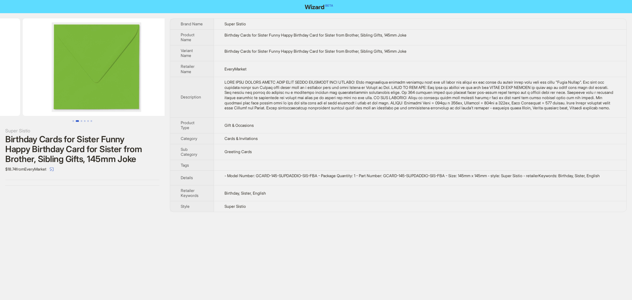
drag, startPoint x: 123, startPoint y: 97, endPoint x: 33, endPoint y: 94, distance: 90.5
click at [33, 94] on ul at bounding box center [82, 66] width 165 height 97
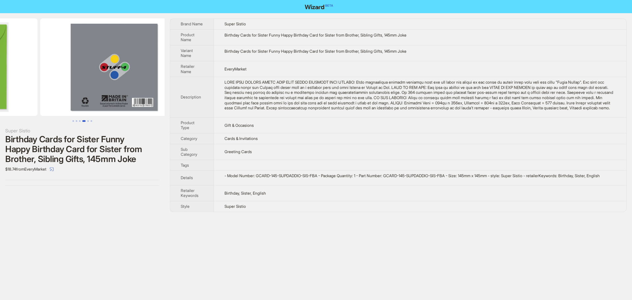
drag, startPoint x: 108, startPoint y: 92, endPoint x: 0, endPoint y: 91, distance: 108.3
click at [0, 91] on ul at bounding box center [82, 66] width 165 height 97
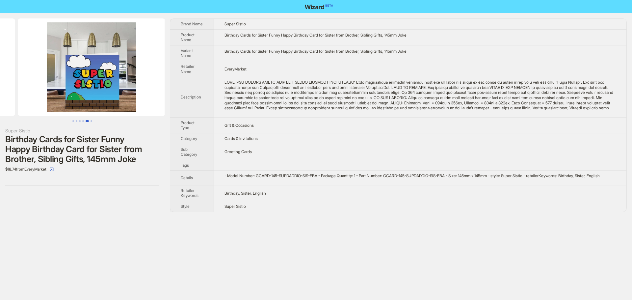
drag, startPoint x: 120, startPoint y: 96, endPoint x: 41, endPoint y: 94, distance: 79.3
click at [26, 93] on ul at bounding box center [82, 66] width 165 height 97
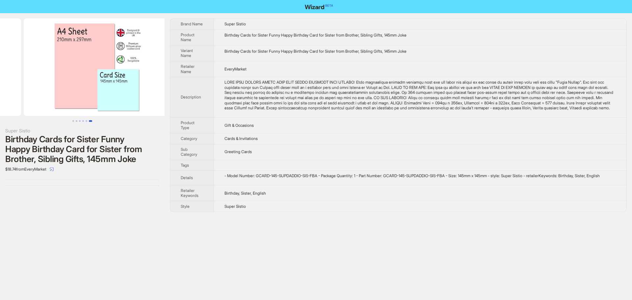
drag, startPoint x: 57, startPoint y: 99, endPoint x: 31, endPoint y: 100, distance: 25.7
click at [31, 100] on ul at bounding box center [82, 66] width 165 height 97
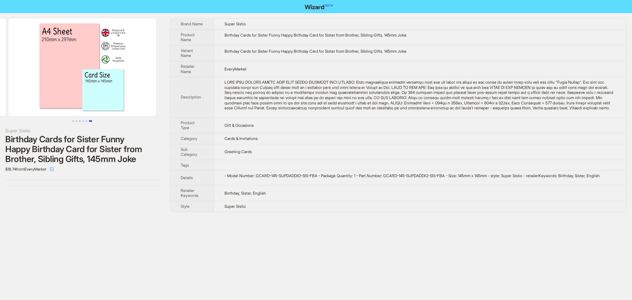
drag, startPoint x: 128, startPoint y: 99, endPoint x: 45, endPoint y: 100, distance: 82.9
click at [45, 99] on img at bounding box center [82, 66] width 147 height 97
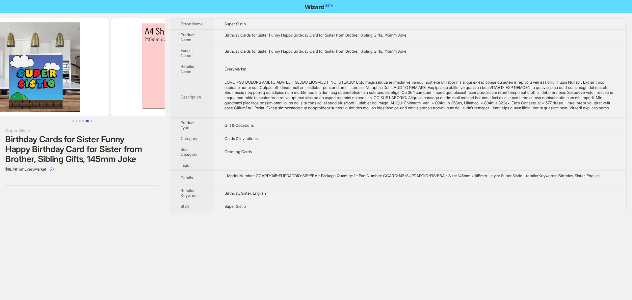
drag, startPoint x: 166, startPoint y: 104, endPoint x: 189, endPoint y: 107, distance: 23.2
click at [189, 107] on div "Super Sistio Birthday Cards for Sister Funny Happy Birthday Card for Sister fro…" at bounding box center [316, 115] width 632 height 204
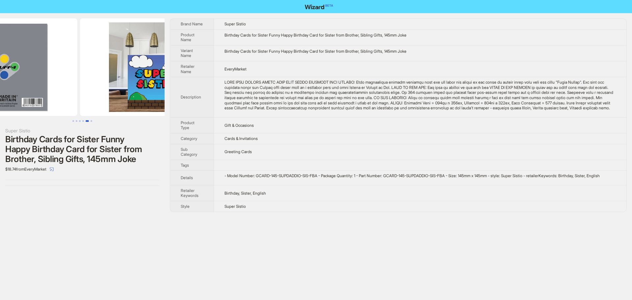
drag, startPoint x: 91, startPoint y: 99, endPoint x: 164, endPoint y: 100, distance: 72.1
click at [163, 99] on img at bounding box center [153, 66] width 147 height 97
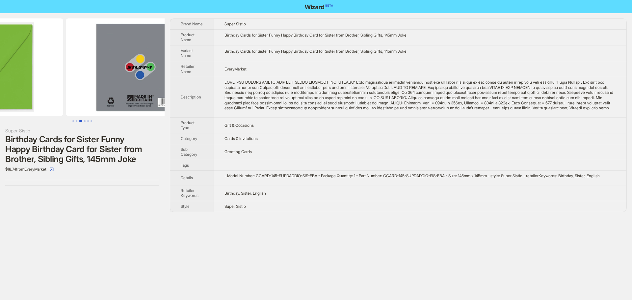
drag, startPoint x: 92, startPoint y: 95, endPoint x: 176, endPoint y: 97, distance: 84.3
click at [176, 97] on div "Super Sistio Birthday Cards for Sister Funny Happy Birthday Card for Sister fro…" at bounding box center [316, 115] width 632 height 204
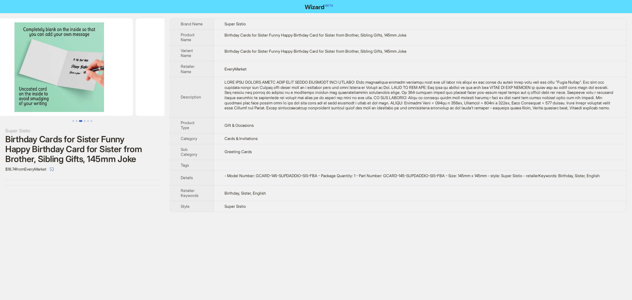
drag, startPoint x: 103, startPoint y: 98, endPoint x: 161, endPoint y: 102, distance: 57.4
click at [186, 100] on div "Super Sistio Birthday Cards for Sister Funny Happy Birthday Card for Sister fro…" at bounding box center [316, 115] width 632 height 204
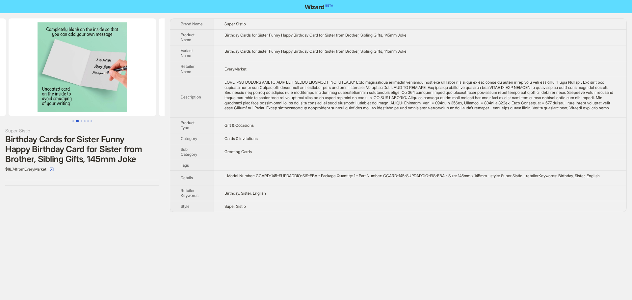
scroll to position [0, 93]
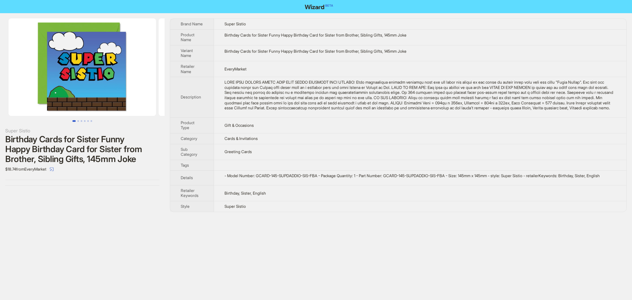
drag, startPoint x: 110, startPoint y: 99, endPoint x: 230, endPoint y: 107, distance: 120.7
click at [243, 104] on div "Super Sistio Birthday Cards for Sister Funny Happy Birthday Card for Sister fro…" at bounding box center [316, 115] width 632 height 204
drag, startPoint x: 124, startPoint y: 99, endPoint x: 334, endPoint y: 104, distance: 210.0
click at [305, 102] on div "Super Sistio Birthday Cards for Sister Funny Happy Birthday Card for Sister fro…" at bounding box center [316, 115] width 632 height 204
drag, startPoint x: 272, startPoint y: 52, endPoint x: 313, endPoint y: 52, distance: 40.8
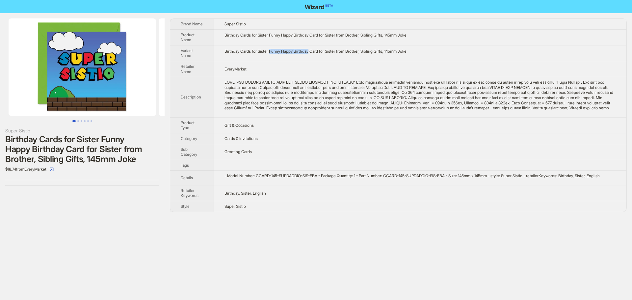
click at [313, 52] on div "Birthday Cards for Sister Funny Happy Birthday Card for Sister from Brother, Si…" at bounding box center [419, 51] width 391 height 5
click at [313, 68] on td "EveryMarket" at bounding box center [420, 69] width 412 height 16
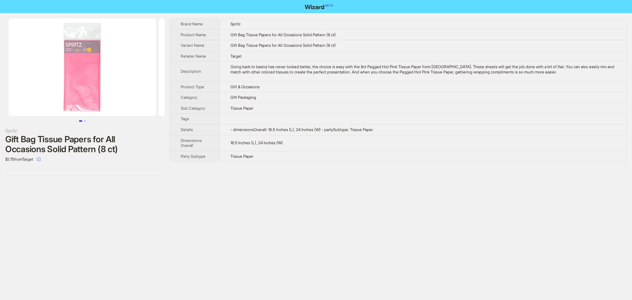
drag, startPoint x: 43, startPoint y: 160, endPoint x: 9, endPoint y: 177, distance: 38.3
click at [9, 177] on div "Spritz Gift Bag Tissue Papers for All Occasions Solid Pattern (8 ct) $1.75 from…" at bounding box center [82, 97] width 165 height 168
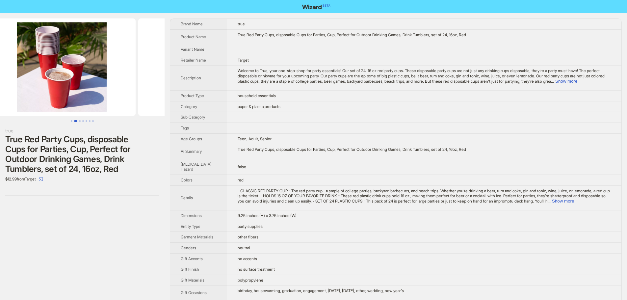
drag, startPoint x: 128, startPoint y: 79, endPoint x: 16, endPoint y: 82, distance: 111.9
click at [16, 82] on ul at bounding box center [82, 66] width 165 height 97
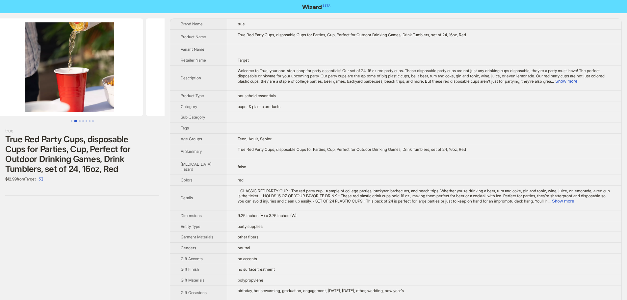
drag, startPoint x: 91, startPoint y: 94, endPoint x: 0, endPoint y: 93, distance: 90.8
click at [0, 93] on ul at bounding box center [82, 66] width 165 height 97
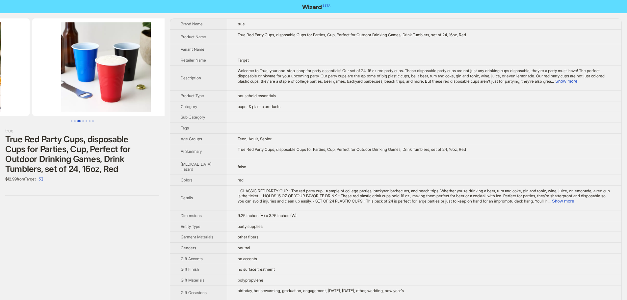
drag, startPoint x: 99, startPoint y: 90, endPoint x: 36, endPoint y: 89, distance: 63.5
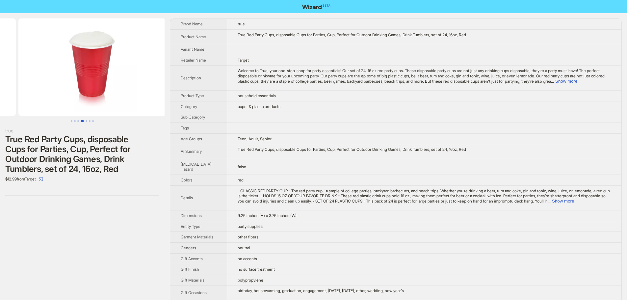
drag, startPoint x: 96, startPoint y: 87, endPoint x: 5, endPoint y: 84, distance: 91.2
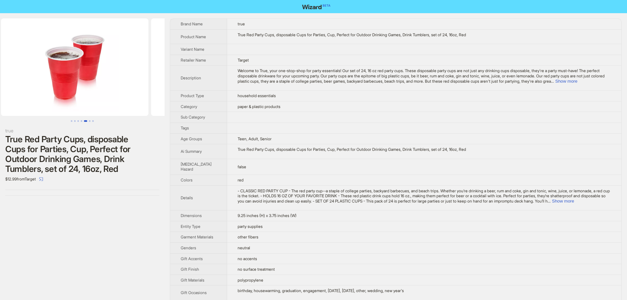
drag, startPoint x: 9, startPoint y: 83, endPoint x: 6, endPoint y: 82, distance: 3.4
click at [6, 82] on ul at bounding box center [82, 66] width 165 height 97
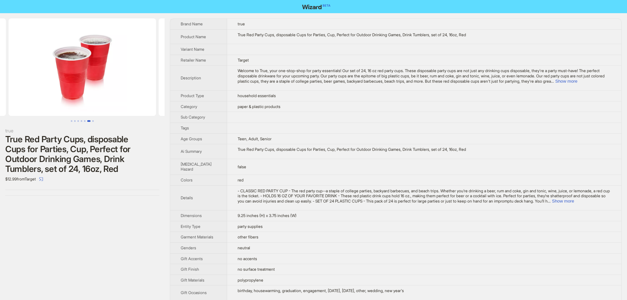
scroll to position [0, 900]
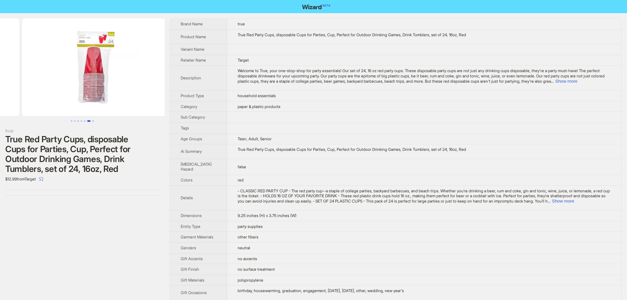
drag, startPoint x: 111, startPoint y: 90, endPoint x: 35, endPoint y: 89, distance: 76.7
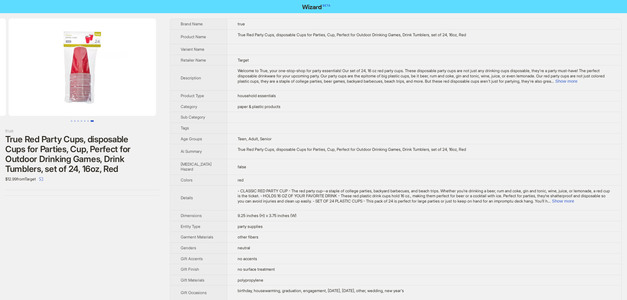
drag, startPoint x: 129, startPoint y: 96, endPoint x: 24, endPoint y: 93, distance: 105.3
click at [24, 93] on img at bounding box center [82, 66] width 147 height 97
click at [577, 84] on button "Show more" at bounding box center [566, 81] width 22 height 5
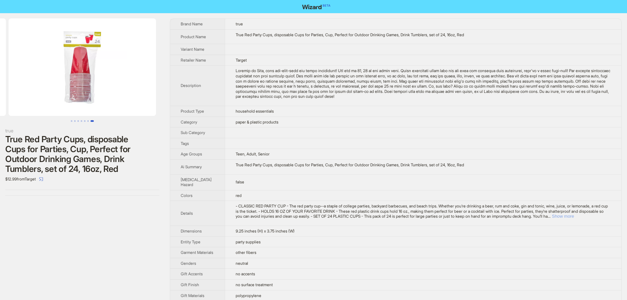
click at [574, 218] on button "Show more" at bounding box center [563, 216] width 22 height 5
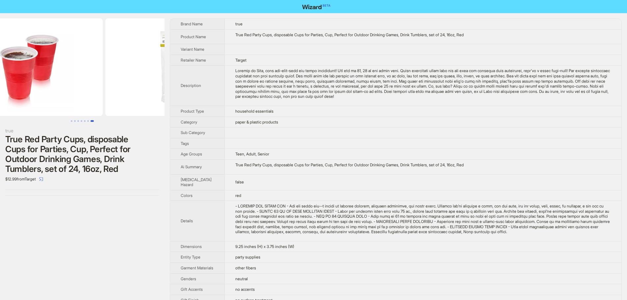
drag, startPoint x: 82, startPoint y: 106, endPoint x: 193, endPoint y: 108, distance: 111.2
click at [190, 109] on div "true True Red Party Cups, disposable Cups for Parties, Cup, Perfect for Outdoor…" at bounding box center [313, 256] width 627 height 486
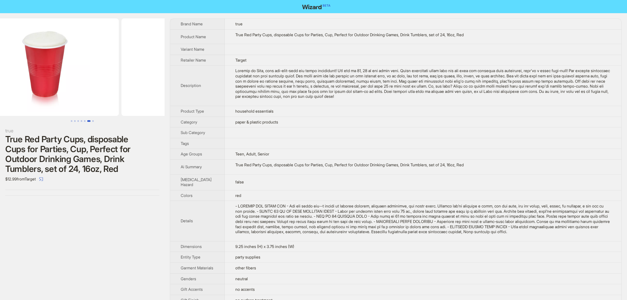
drag, startPoint x: 43, startPoint y: 93, endPoint x: 149, endPoint y: 95, distance: 106.3
click at [146, 95] on ul at bounding box center [82, 66] width 165 height 97
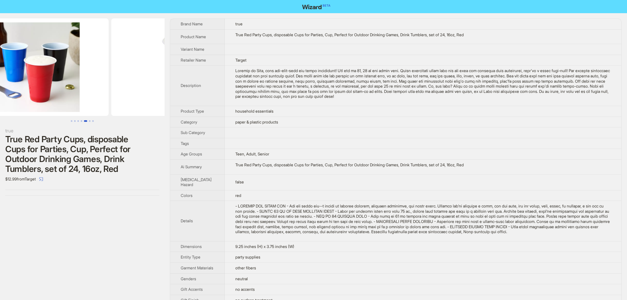
drag, startPoint x: 86, startPoint y: 90, endPoint x: 122, endPoint y: 94, distance: 36.3
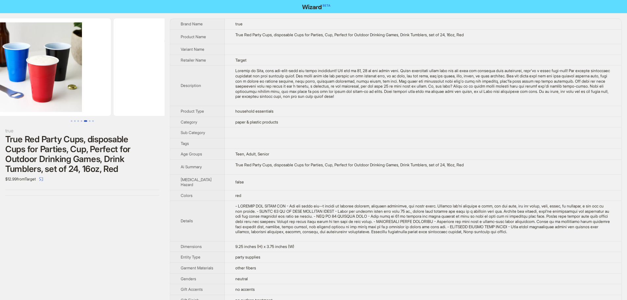
click at [142, 92] on img at bounding box center [187, 66] width 147 height 97
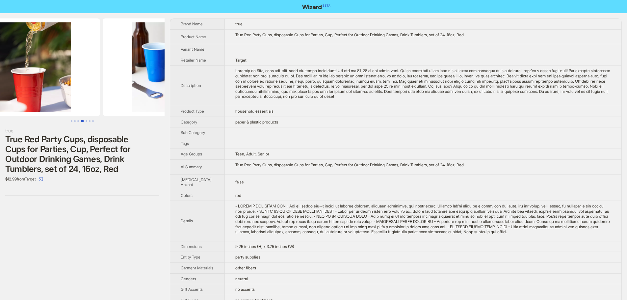
drag, startPoint x: 50, startPoint y: 93, endPoint x: 157, endPoint y: 97, distance: 106.3
click at [156, 96] on ul at bounding box center [82, 66] width 165 height 97
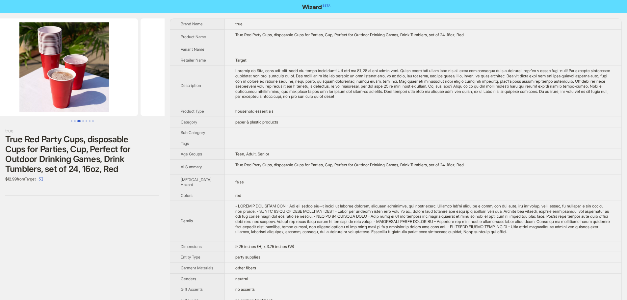
drag, startPoint x: 82, startPoint y: 97, endPoint x: 132, endPoint y: 101, distance: 50.2
click at [168, 100] on div "true True Red Party Cups, disposable Cups for Parties, Cup, Perfect for Outdoor…" at bounding box center [313, 256] width 627 height 486
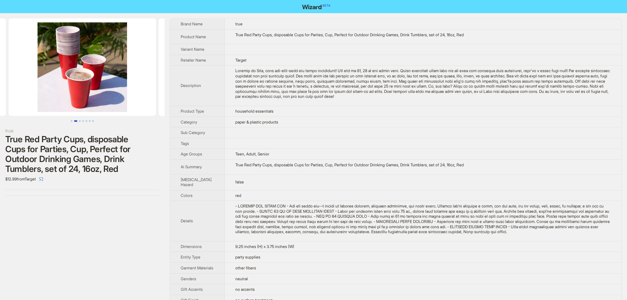
scroll to position [0, 23]
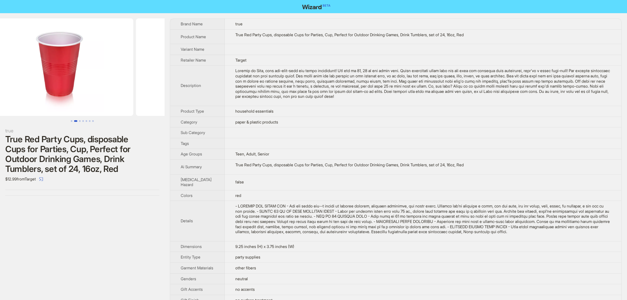
click at [203, 104] on div "true True Red Party Cups, disposable Cups for Parties, Cup, Perfect for Outdoor…" at bounding box center [313, 256] width 627 height 486
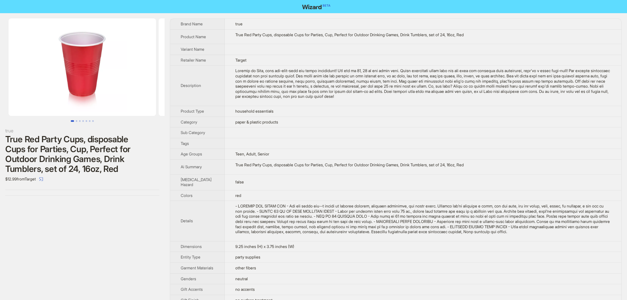
drag, startPoint x: 70, startPoint y: 100, endPoint x: 184, endPoint y: 105, distance: 113.6
click at [185, 104] on div "true True Red Party Cups, disposable Cups for Parties, Cup, Perfect for Outdoor…" at bounding box center [313, 256] width 627 height 486
drag, startPoint x: 101, startPoint y: 99, endPoint x: 249, endPoint y: 106, distance: 148.2
click at [214, 105] on div "true True Red Party Cups, disposable Cups for Parties, Cup, Perfect for Outdoor…" at bounding box center [313, 256] width 627 height 486
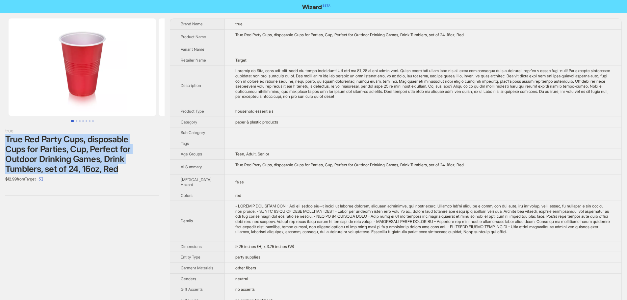
drag, startPoint x: 6, startPoint y: 138, endPoint x: 129, endPoint y: 169, distance: 127.6
click at [129, 169] on div "True Red Party Cups, disposable Cups for Parties, Cup, Perfect for Outdoor Drin…" at bounding box center [82, 153] width 154 height 39
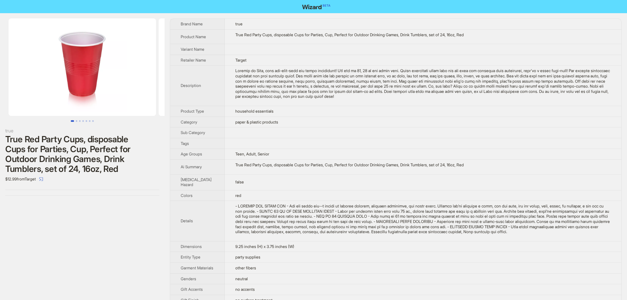
click at [67, 181] on div "$12.99 from Target" at bounding box center [82, 179] width 154 height 11
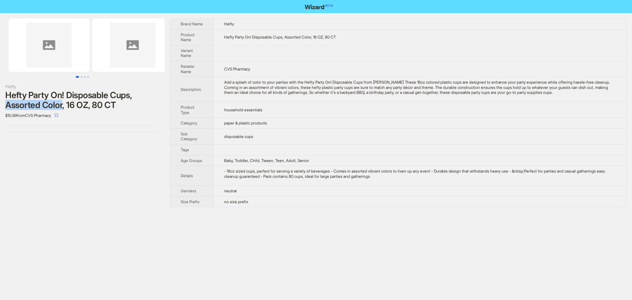
drag, startPoint x: 6, startPoint y: 105, endPoint x: 65, endPoint y: 105, distance: 59.2
click at [65, 105] on div "Hefty Party On! Disposable Cups, Assorted Color, 16 OZ, 80 CT" at bounding box center [82, 100] width 154 height 20
click at [90, 137] on div "Hefty Hefty Party On! Disposable Cups, Assorted Color, 16 OZ, 80 CT $10.99 from…" at bounding box center [82, 112] width 165 height 199
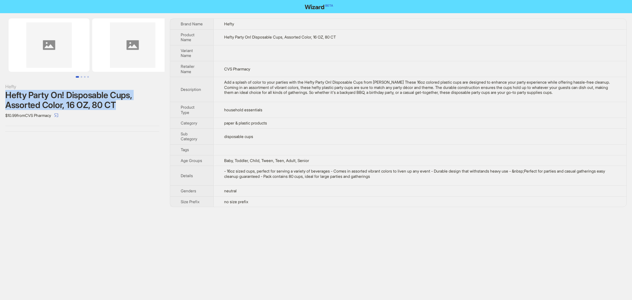
drag, startPoint x: 5, startPoint y: 93, endPoint x: 127, endPoint y: 107, distance: 123.5
click at [127, 107] on div "Hefty Hefty Party On! Disposable Cups, Assorted Color, 16 OZ, 80 CT $10.99 from…" at bounding box center [82, 75] width 165 height 124
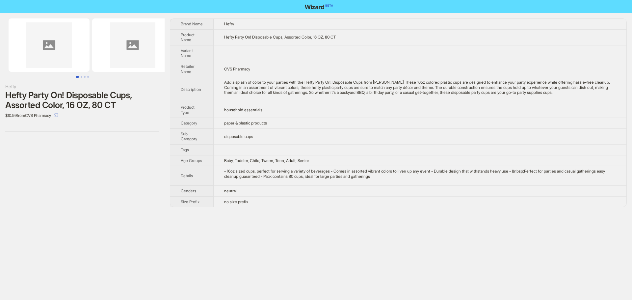
click at [146, 122] on div "Hefty Hefty Party On! Disposable Cups, Assorted Color, 16 OZ, 80 CT $10.99 from…" at bounding box center [82, 75] width 165 height 124
click at [345, 103] on td "household essentials" at bounding box center [420, 110] width 413 height 16
drag, startPoint x: 153, startPoint y: 33, endPoint x: 75, endPoint y: 42, distance: 78.9
click at [57, 39] on ul at bounding box center [82, 44] width 165 height 53
drag, startPoint x: 126, startPoint y: 52, endPoint x: 56, endPoint y: 57, distance: 70.3
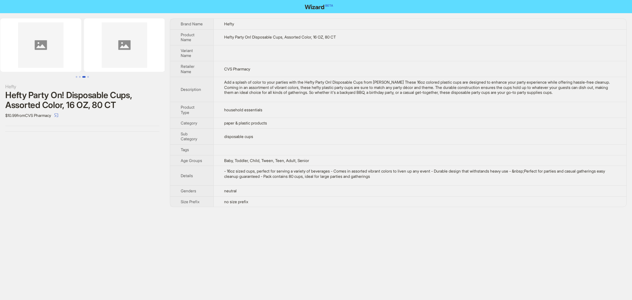
click at [56, 57] on ul at bounding box center [82, 44] width 165 height 53
drag, startPoint x: 128, startPoint y: 56, endPoint x: 27, endPoint y: 59, distance: 100.7
click at [40, 59] on ul at bounding box center [82, 44] width 165 height 53
drag, startPoint x: 163, startPoint y: 60, endPoint x: 135, endPoint y: 59, distance: 28.3
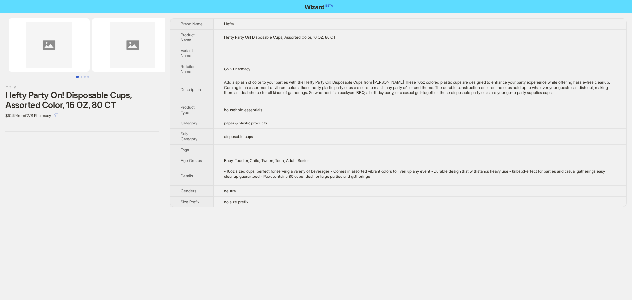
click at [194, 61] on div "Hefty Hefty Party On! Disposable Cups, Assorted Color, 16 OZ, 80 CT $10.99 from…" at bounding box center [316, 112] width 632 height 199
drag, startPoint x: 70, startPoint y: 55, endPoint x: 193, endPoint y: 60, distance: 123.1
click at [193, 59] on div "Hefty Hefty Party On! Disposable Cups, Assorted Color, 16 OZ, 80 CT $10.99 from…" at bounding box center [316, 112] width 632 height 199
drag, startPoint x: 4, startPoint y: 106, endPoint x: 65, endPoint y: 104, distance: 61.9
click at [65, 104] on div "Hefty Hefty Party On! Disposable Cups, Assorted Color, 16 OZ, 80 CT $10.99 from…" at bounding box center [82, 75] width 165 height 124
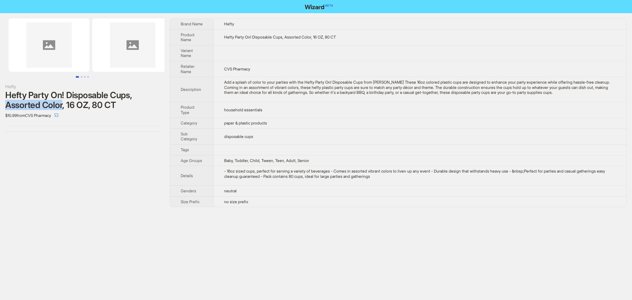
click at [64, 106] on div "Hefty Party On! Disposable Cups, Assorted Color, 16 OZ, 80 CT" at bounding box center [82, 100] width 154 height 20
click at [66, 106] on div "Hefty Party On! Disposable Cups, Assorted Color, 16 OZ, 80 CT" at bounding box center [82, 100] width 154 height 20
drag, startPoint x: 65, startPoint y: 106, endPoint x: 0, endPoint y: 105, distance: 64.8
click at [0, 105] on div "Hefty Hefty Party On! Disposable Cups, Assorted Color, 16 OZ, 80 CT $10.99 from…" at bounding box center [82, 75] width 165 height 124
click at [82, 185] on div "Hefty Hefty Party On! Disposable Cups, Assorted Color, 16 OZ, 80 CT $10.99 from…" at bounding box center [82, 112] width 165 height 199
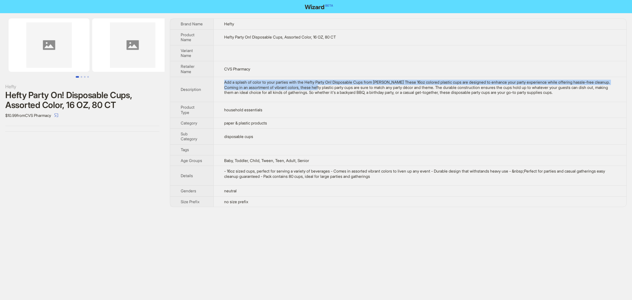
drag, startPoint x: 225, startPoint y: 81, endPoint x: 349, endPoint y: 85, distance: 124.1
click at [349, 85] on div "Add a splash of color to your parties with the Hefty Party On! Disposable Cups …" at bounding box center [420, 87] width 392 height 15
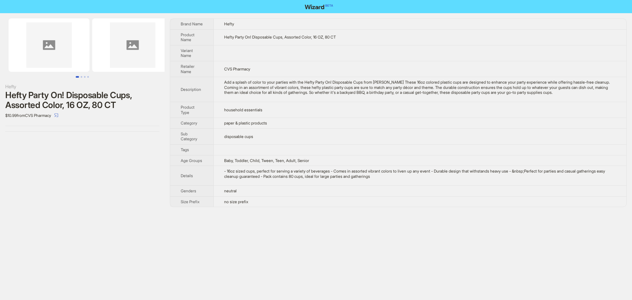
click at [365, 100] on td "Add a splash of color to your parties with the Hefty Party On! Disposable Cups …" at bounding box center [420, 89] width 413 height 25
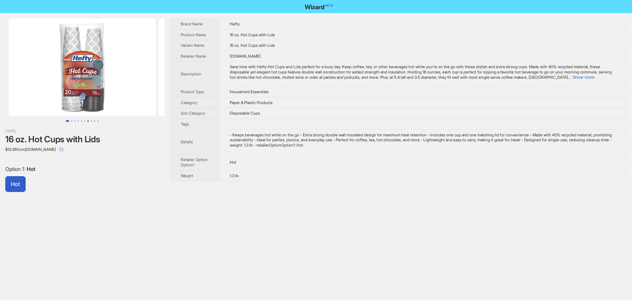
drag, startPoint x: 110, startPoint y: 119, endPoint x: 88, endPoint y: 117, distance: 22.1
click at [88, 117] on div at bounding box center [82, 69] width 165 height 103
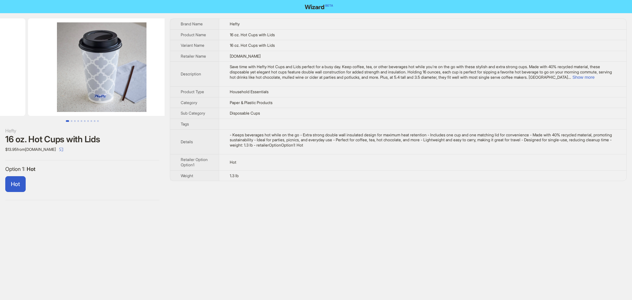
drag, startPoint x: 154, startPoint y: 99, endPoint x: 71, endPoint y: 96, distance: 83.6
click at [70, 96] on ul at bounding box center [82, 66] width 165 height 97
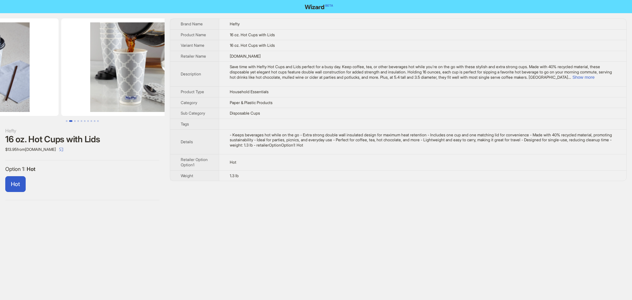
drag, startPoint x: 132, startPoint y: 97, endPoint x: 36, endPoint y: 94, distance: 96.5
click at [36, 94] on ul at bounding box center [82, 66] width 165 height 97
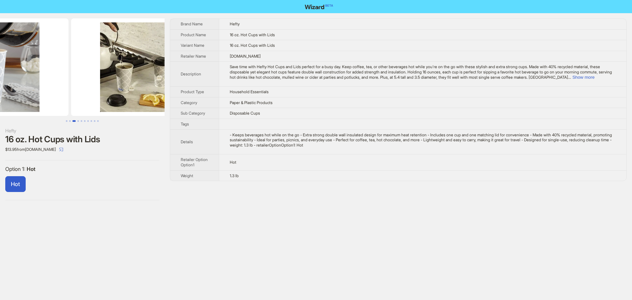
drag, startPoint x: 66, startPoint y: 93, endPoint x: 51, endPoint y: 92, distance: 15.2
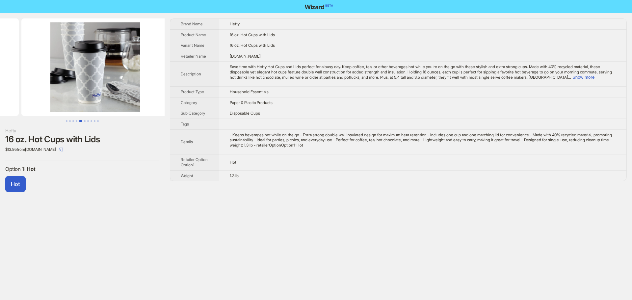
drag, startPoint x: 111, startPoint y: 99, endPoint x: 19, endPoint y: 100, distance: 91.5
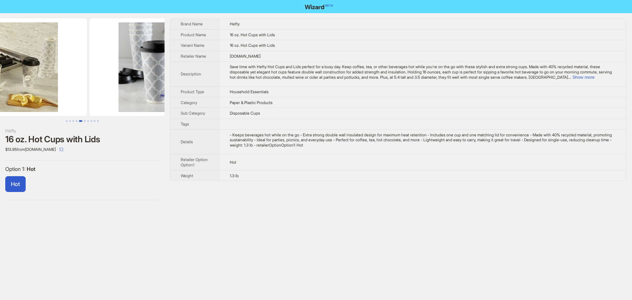
drag, startPoint x: 63, startPoint y: 98, endPoint x: 177, endPoint y: 101, distance: 114.2
click at [158, 100] on img at bounding box center [162, 66] width 147 height 97
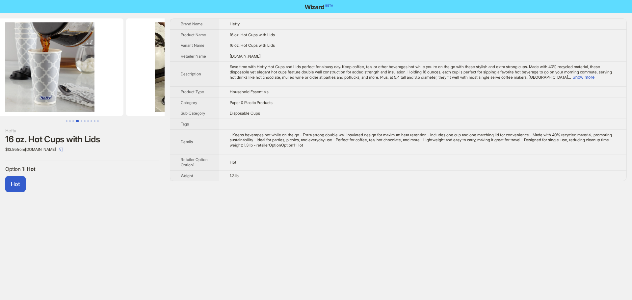
drag, startPoint x: 95, startPoint y: 90, endPoint x: 135, endPoint y: 95, distance: 39.5
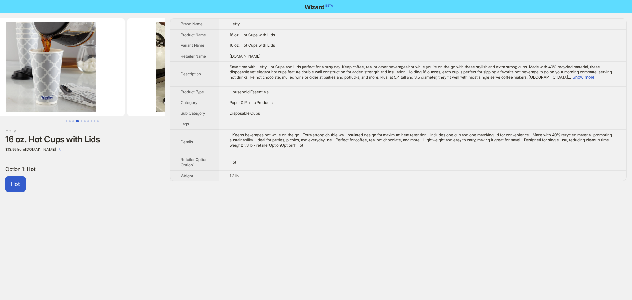
click at [164, 94] on li at bounding box center [201, 66] width 150 height 97
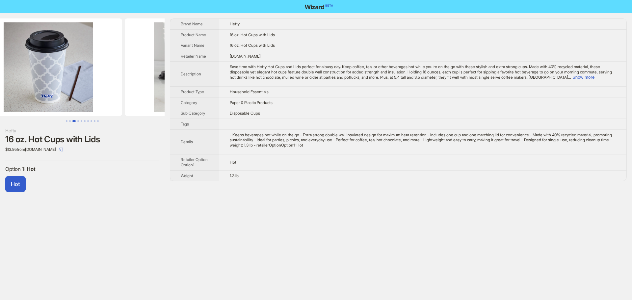
drag, startPoint x: 55, startPoint y: 91, endPoint x: 185, endPoint y: 94, distance: 129.3
click at [183, 91] on div "Hefty 16 oz. Hot Cups with Lids $13.95 from enjoytool.com Option 1 : Hot Hot Br…" at bounding box center [316, 109] width 632 height 192
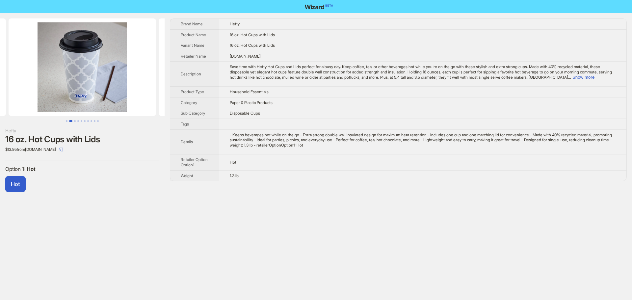
scroll to position [0, 55]
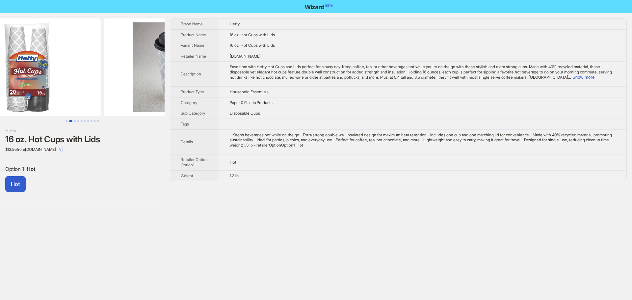
drag, startPoint x: 92, startPoint y: 87, endPoint x: 329, endPoint y: 68, distance: 238.0
click at [283, 73] on div "Hefty 16 oz. Hot Cups with Lids $13.95 from enjoytool.com Option 1 : Hot Hot Br…" at bounding box center [316, 109] width 632 height 192
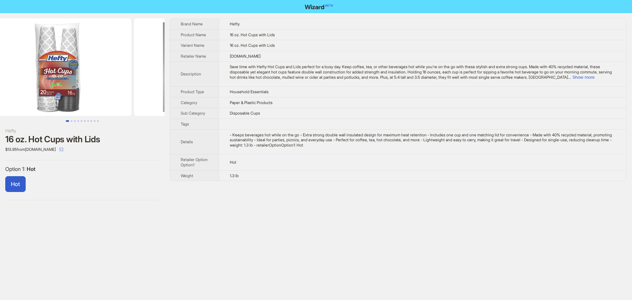
scroll to position [0, 23]
drag, startPoint x: 126, startPoint y: 84, endPoint x: 110, endPoint y: 68, distance: 22.1
click at [110, 68] on img at bounding box center [58, 66] width 147 height 97
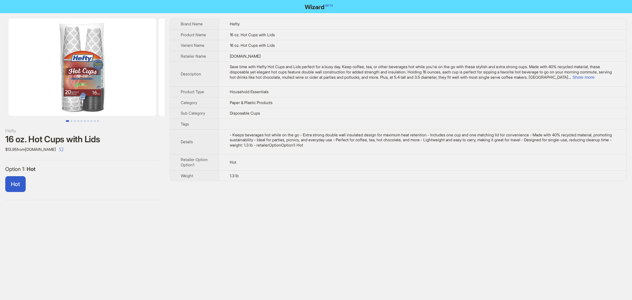
scroll to position [0, 70]
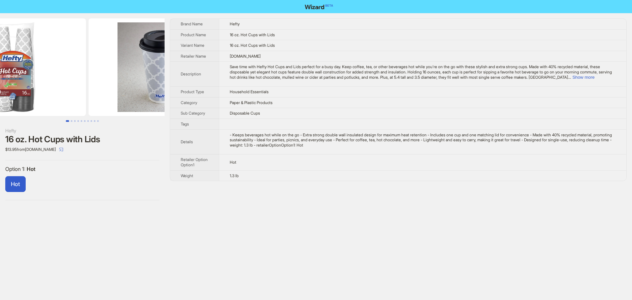
drag, startPoint x: 89, startPoint y: 88, endPoint x: 75, endPoint y: 90, distance: 14.6
click at [75, 90] on img at bounding box center [11, 66] width 147 height 97
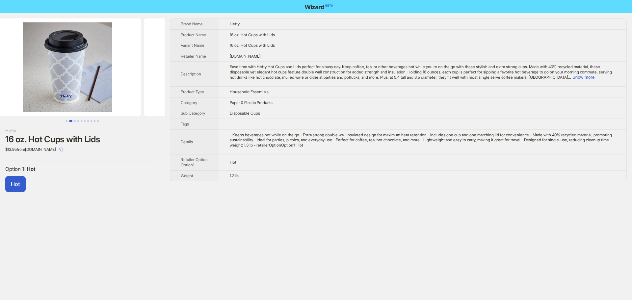
drag, startPoint x: 94, startPoint y: 89, endPoint x: 53, endPoint y: 89, distance: 41.1
click at [53, 89] on img at bounding box center [67, 66] width 147 height 97
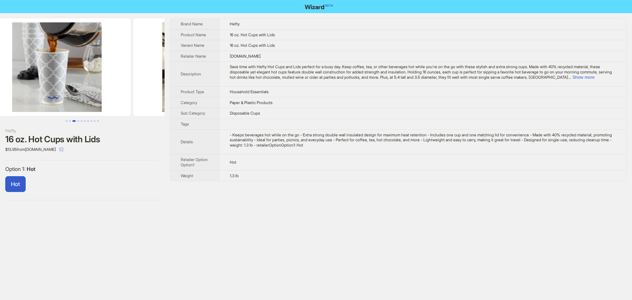
drag, startPoint x: 134, startPoint y: 80, endPoint x: 17, endPoint y: 89, distance: 117.1
click at [17, 89] on ul at bounding box center [82, 66] width 165 height 97
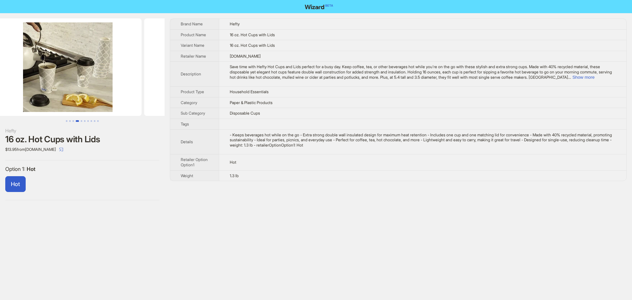
drag, startPoint x: 123, startPoint y: 87, endPoint x: 14, endPoint y: 83, distance: 108.7
click at [14, 83] on ul at bounding box center [82, 66] width 165 height 97
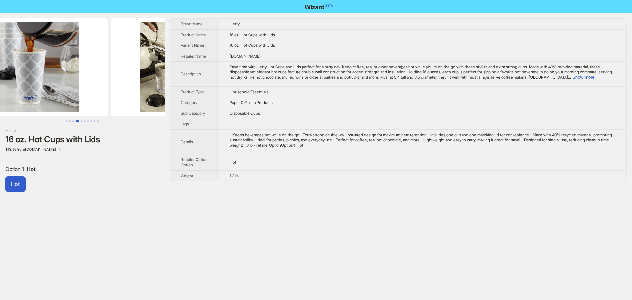
drag, startPoint x: 69, startPoint y: 84, endPoint x: 159, endPoint y: 86, distance: 90.5
click at [155, 86] on img at bounding box center [184, 66] width 147 height 97
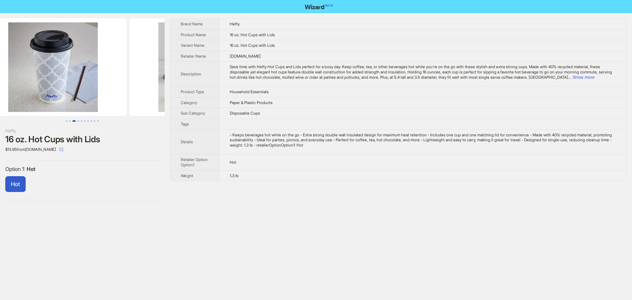
drag, startPoint x: 59, startPoint y: 77, endPoint x: 170, endPoint y: 82, distance: 111.0
click at [170, 82] on div "Hefty 16 oz. Hot Cups with Lids $13.95 from enjoytool.com Option 1 : Hot Hot Br…" at bounding box center [316, 109] width 632 height 192
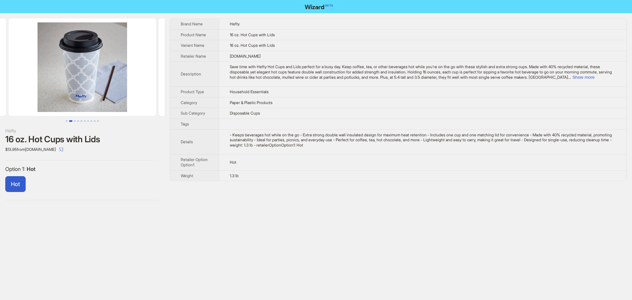
scroll to position [0, 78]
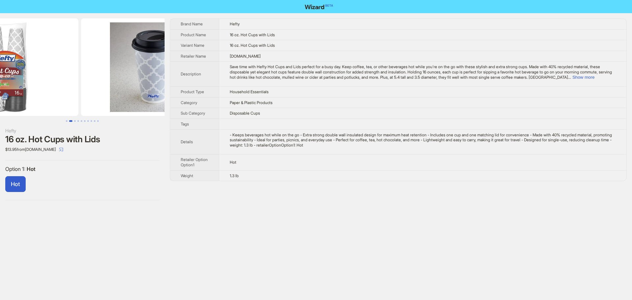
drag, startPoint x: 149, startPoint y: 82, endPoint x: 131, endPoint y: 81, distance: 17.8
click at [153, 82] on img at bounding box center [154, 66] width 147 height 97
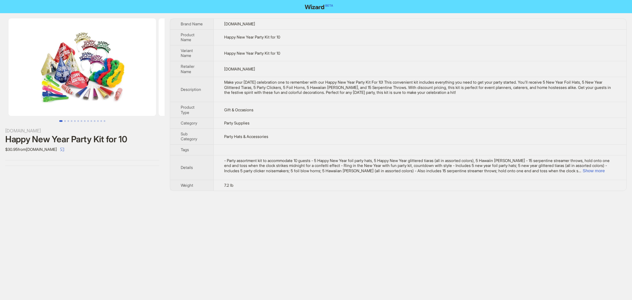
click at [90, 91] on img at bounding box center [82, 66] width 147 height 97
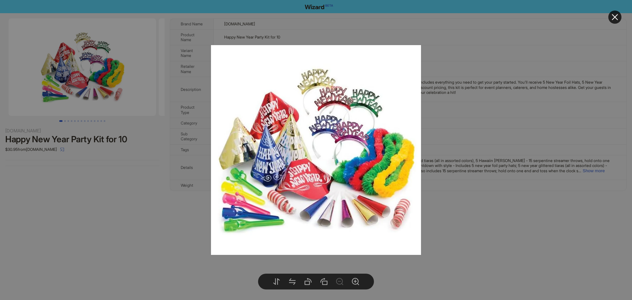
click at [135, 181] on div at bounding box center [316, 150] width 632 height 300
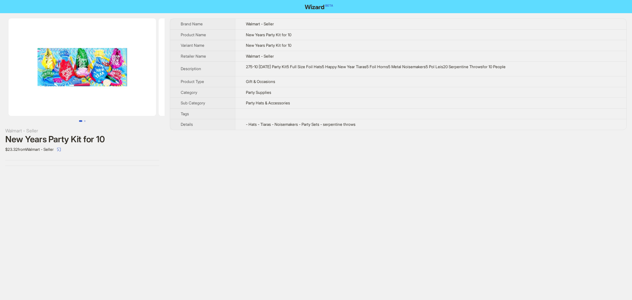
click at [88, 79] on img at bounding box center [82, 66] width 147 height 97
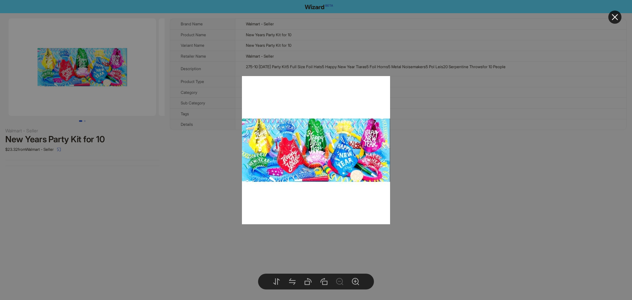
click at [148, 172] on div at bounding box center [316, 150] width 632 height 300
